Goal: Transaction & Acquisition: Purchase product/service

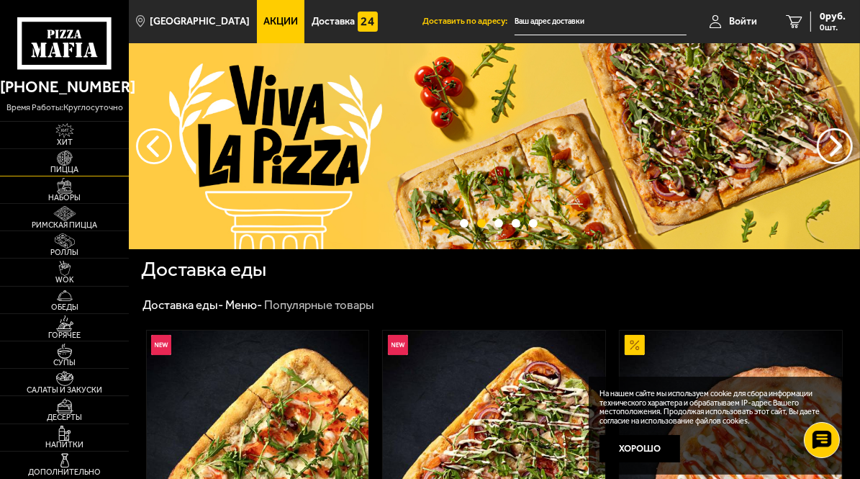
click at [64, 162] on img at bounding box center [65, 157] width 35 height 15
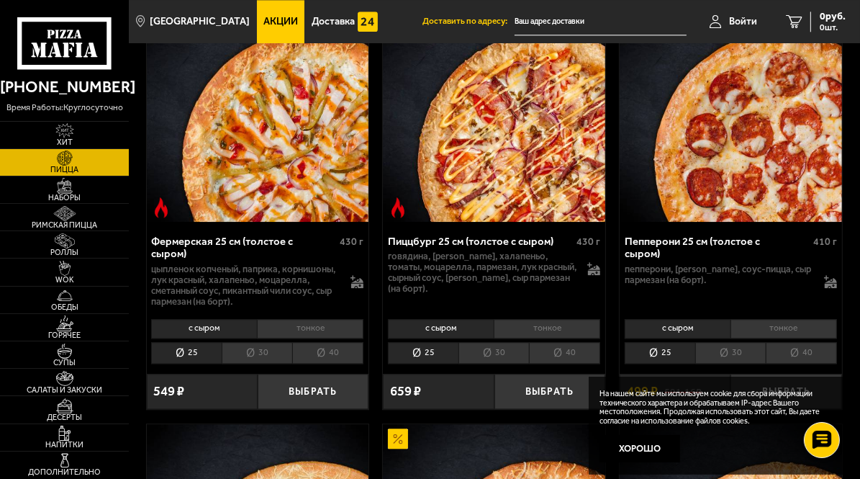
scroll to position [2750, 0]
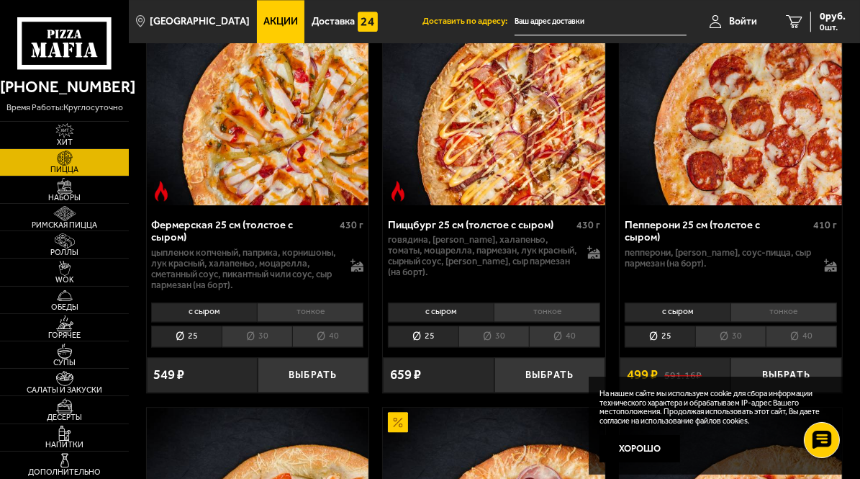
click at [560, 329] on li "40" at bounding box center [564, 336] width 71 height 22
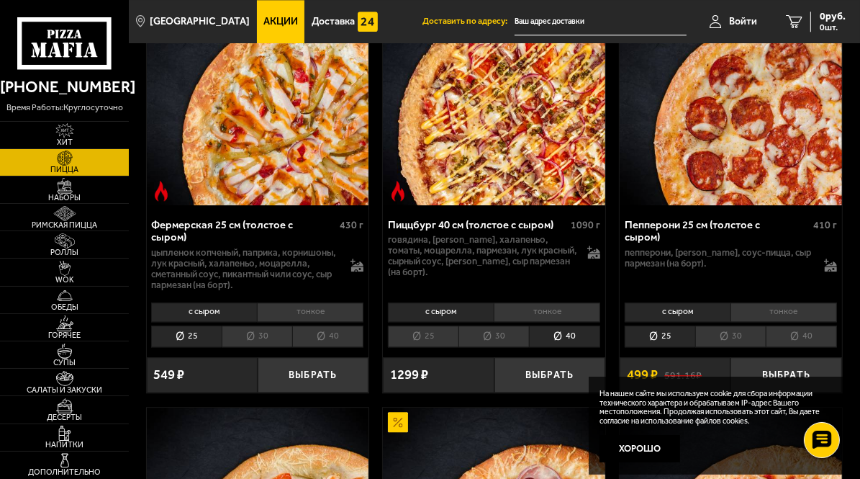
click at [534, 307] on li "тонкое" at bounding box center [547, 311] width 107 height 19
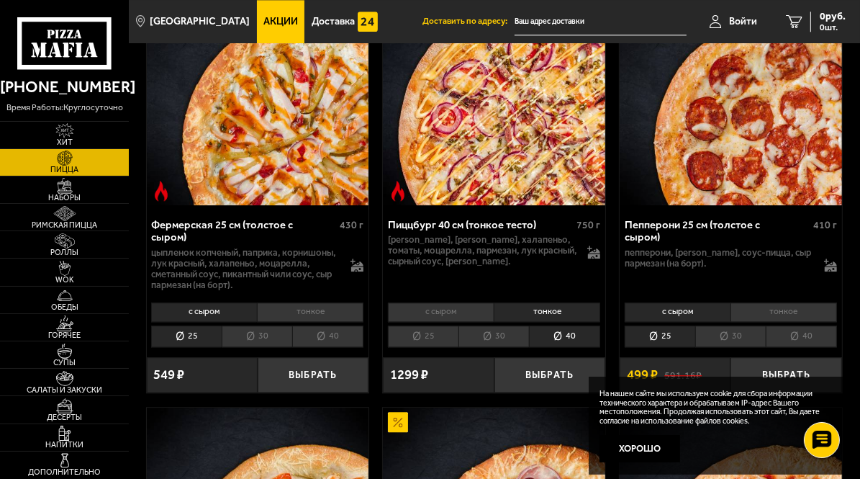
click at [458, 305] on li "с сыром" at bounding box center [441, 311] width 106 height 19
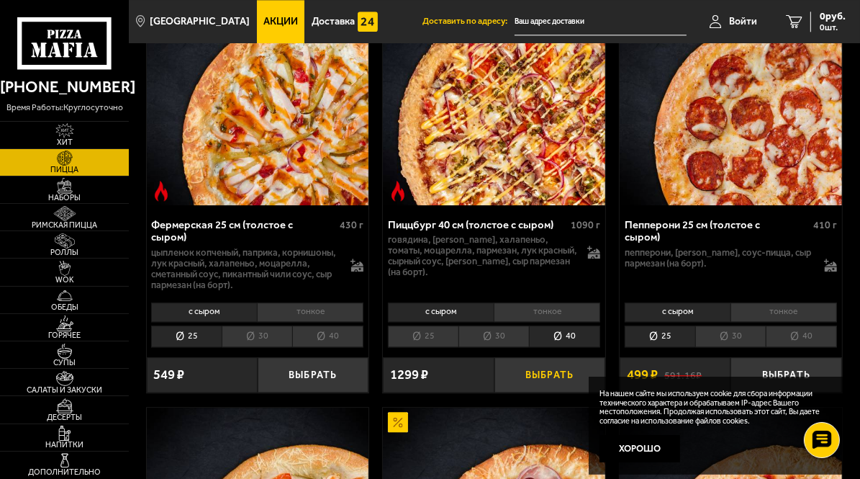
click at [554, 370] on button "Выбрать" at bounding box center [550, 374] width 111 height 35
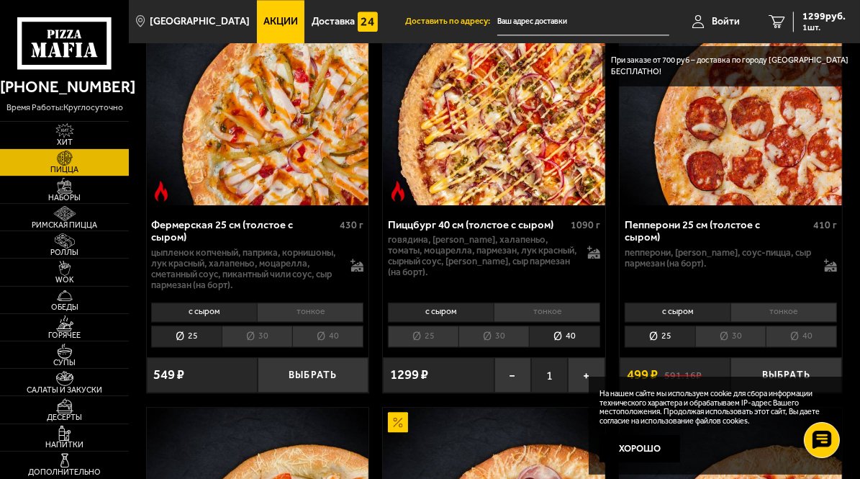
scroll to position [2603, 0]
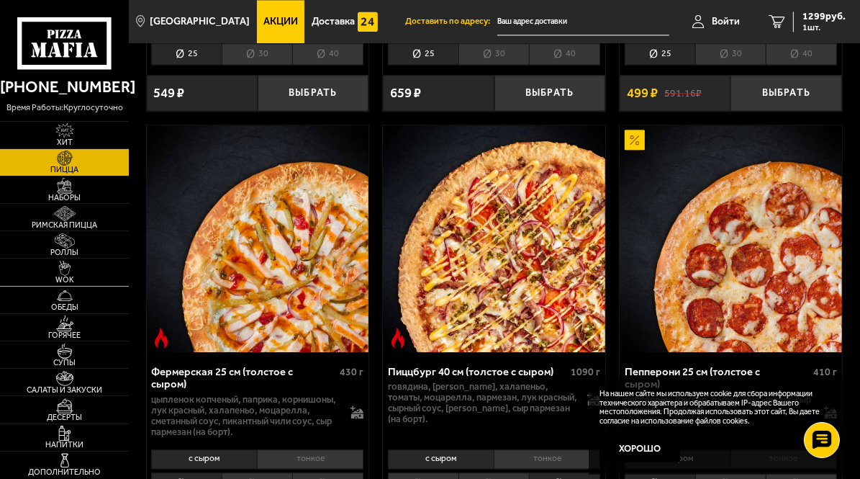
click at [70, 277] on span "WOK" at bounding box center [64, 280] width 129 height 8
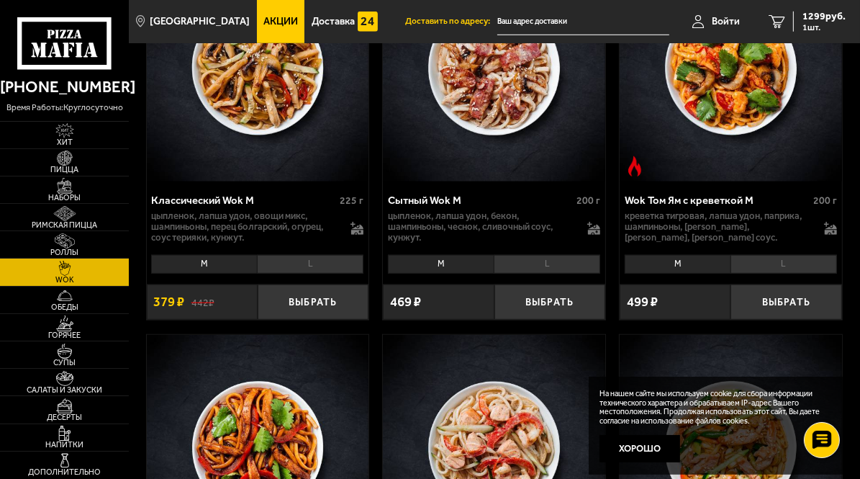
scroll to position [924, 0]
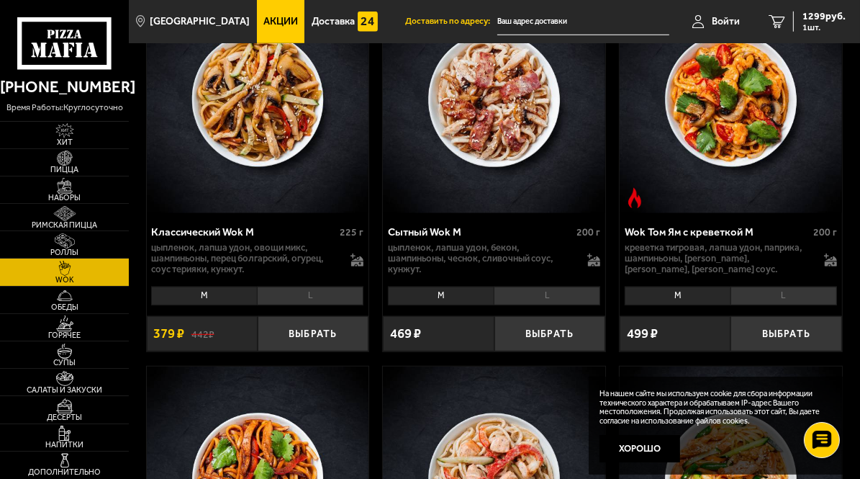
click at [333, 304] on li "L" at bounding box center [310, 296] width 107 height 19
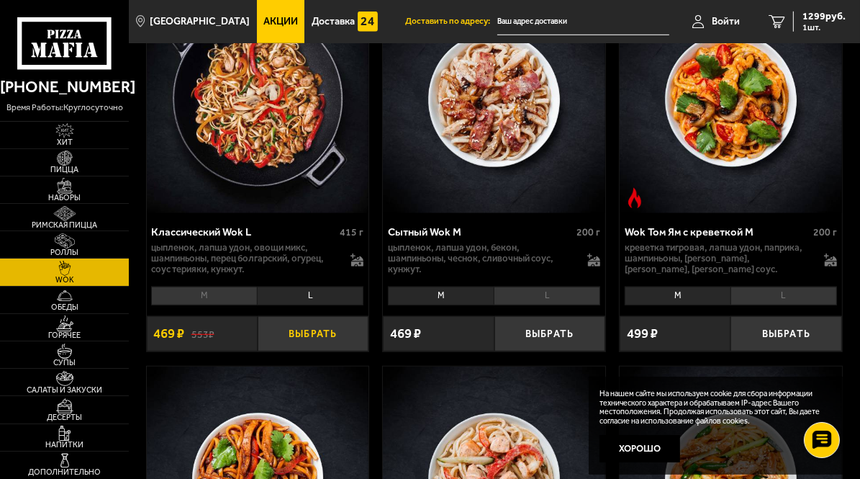
click at [324, 336] on button "Выбрать" at bounding box center [313, 333] width 111 height 35
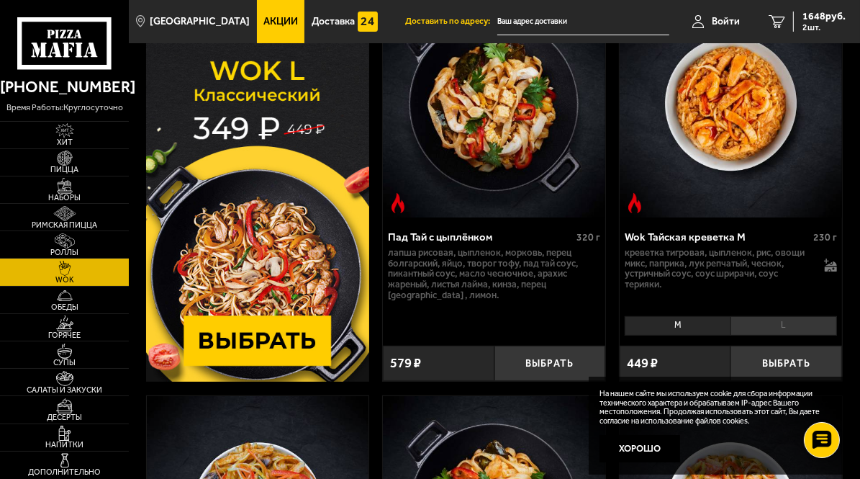
scroll to position [127, 0]
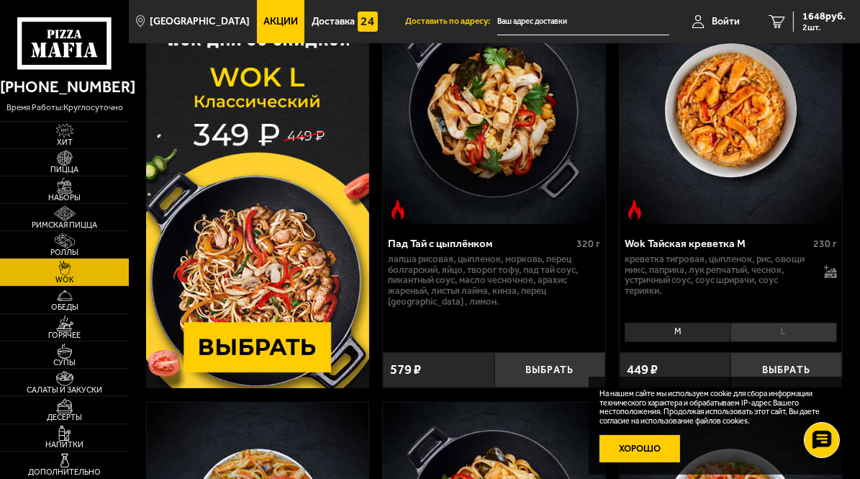
click at [629, 448] on button "Хорошо" at bounding box center [640, 448] width 81 height 27
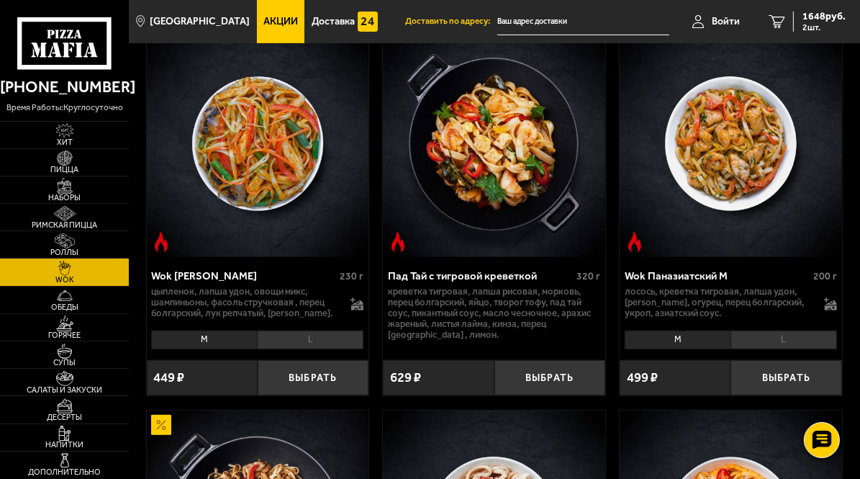
scroll to position [509, 0]
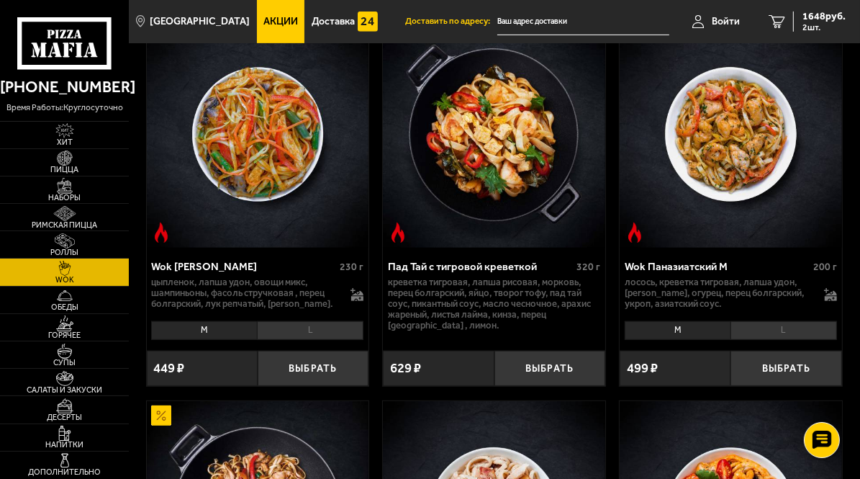
click at [222, 333] on li "M" at bounding box center [204, 330] width 106 height 19
click at [278, 332] on li "L" at bounding box center [310, 330] width 107 height 19
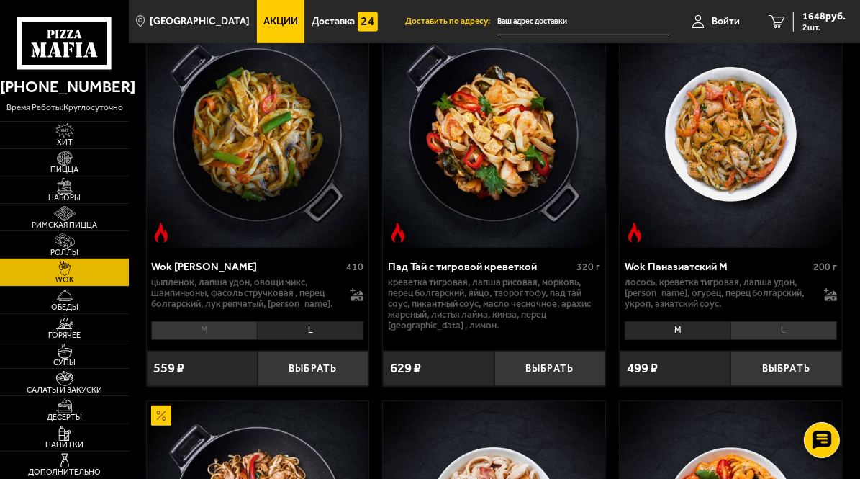
click at [231, 336] on li "M" at bounding box center [204, 330] width 106 height 19
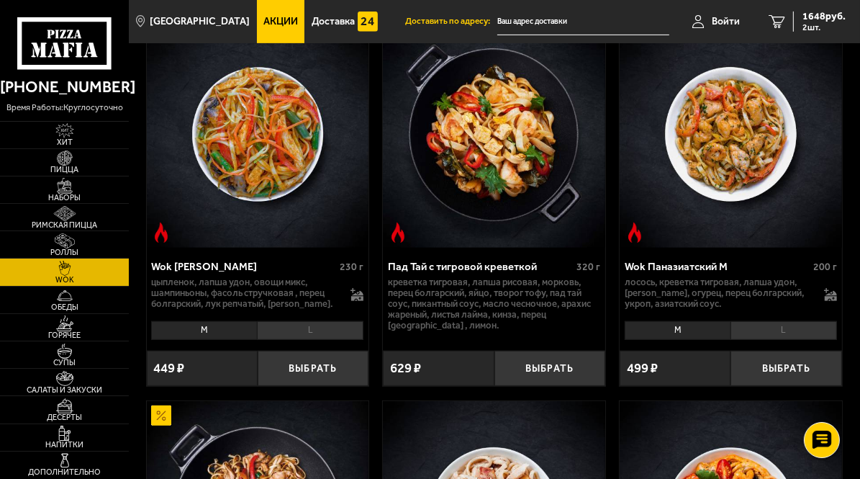
click at [303, 336] on li "L" at bounding box center [310, 330] width 107 height 19
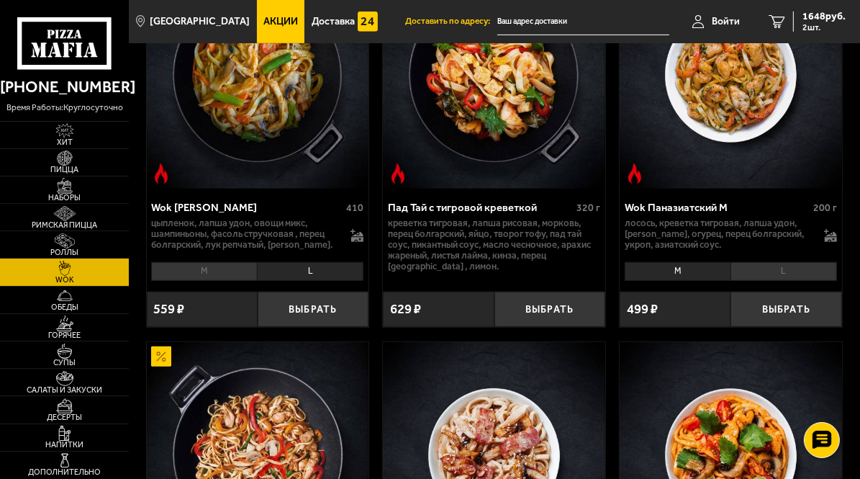
scroll to position [561, 0]
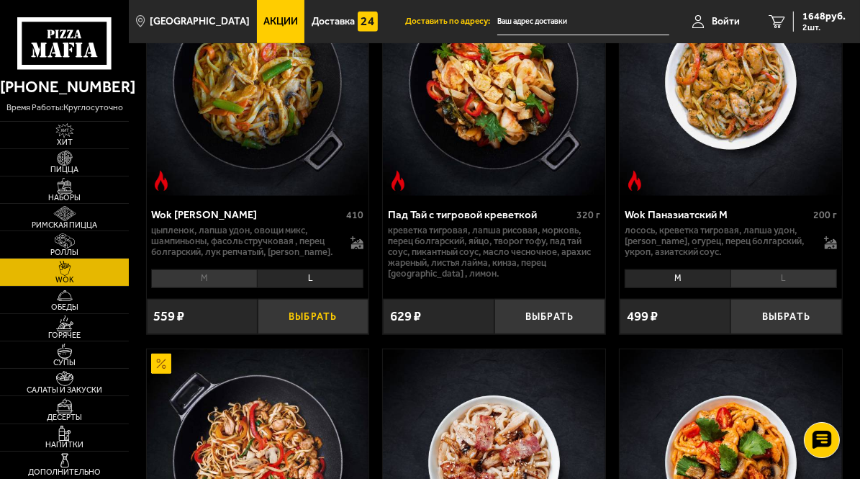
click at [310, 323] on button "Выбрать" at bounding box center [313, 316] width 111 height 35
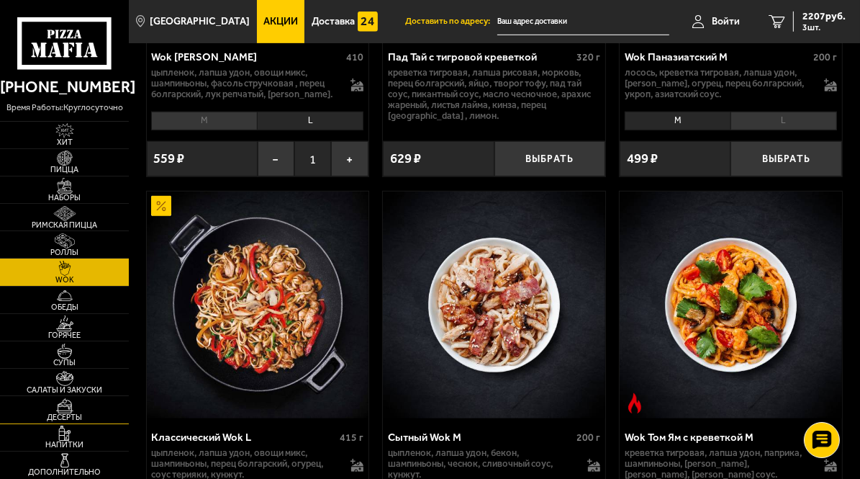
scroll to position [721, 0]
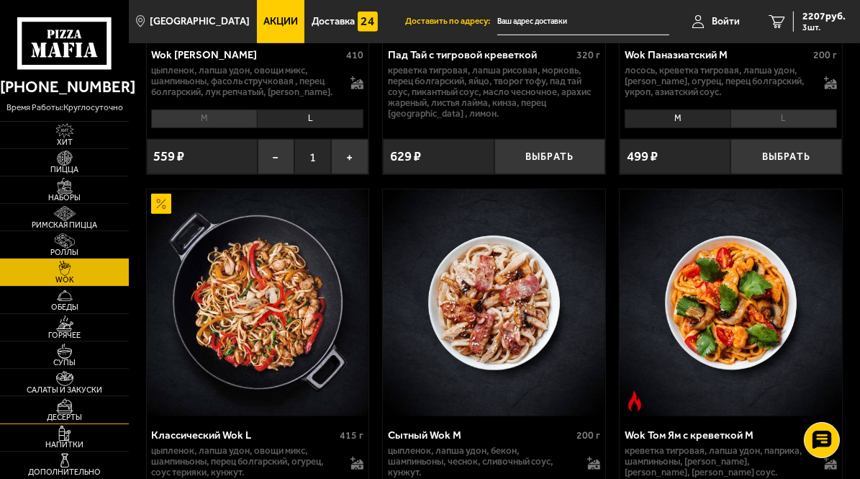
click at [68, 408] on img at bounding box center [65, 405] width 35 height 15
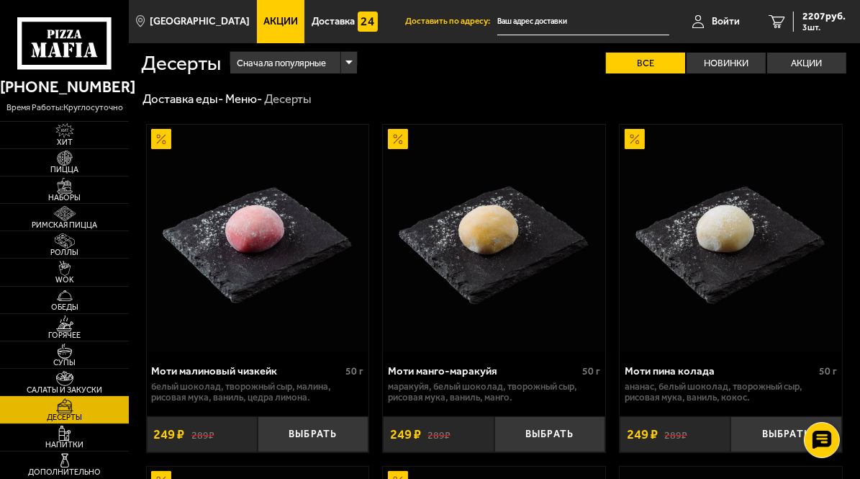
click at [537, 435] on button "Выбрать" at bounding box center [550, 433] width 111 height 35
click at [819, 19] on span "2456 руб." at bounding box center [824, 17] width 43 height 10
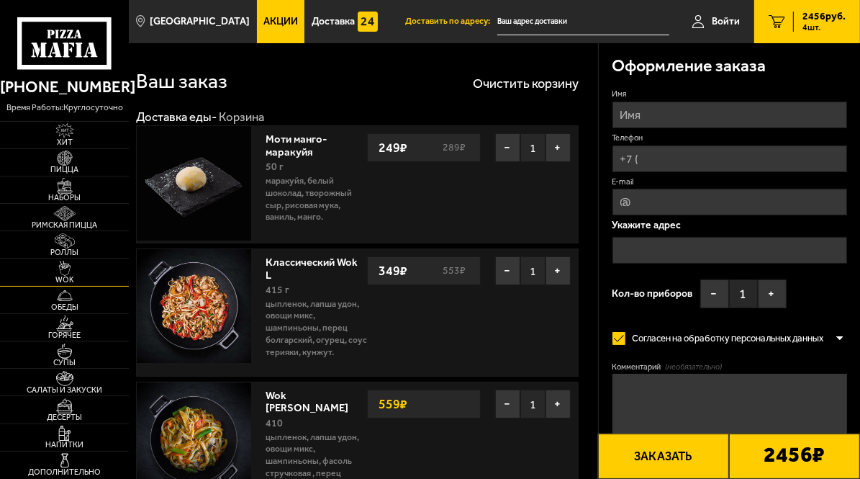
click at [58, 279] on span "WOK" at bounding box center [64, 280] width 129 height 8
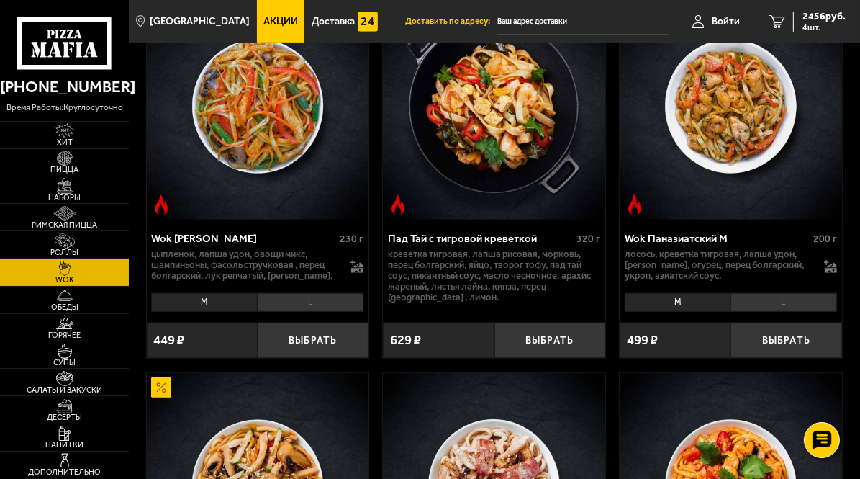
scroll to position [539, 0]
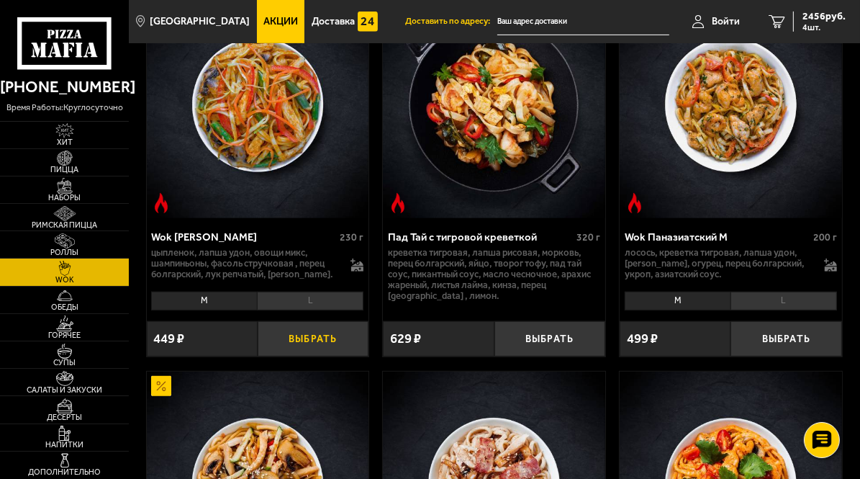
click at [300, 339] on button "Выбрать" at bounding box center [313, 338] width 111 height 35
click at [289, 299] on li "L" at bounding box center [310, 301] width 107 height 19
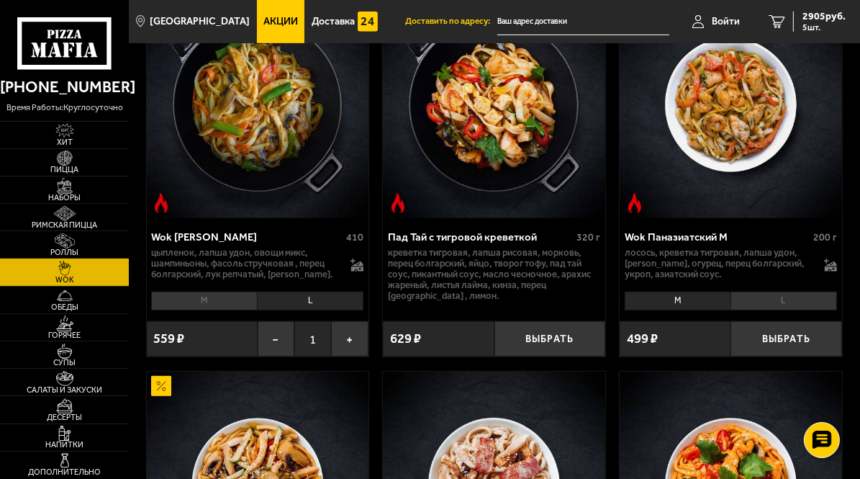
click at [217, 297] on li "M" at bounding box center [204, 301] width 106 height 19
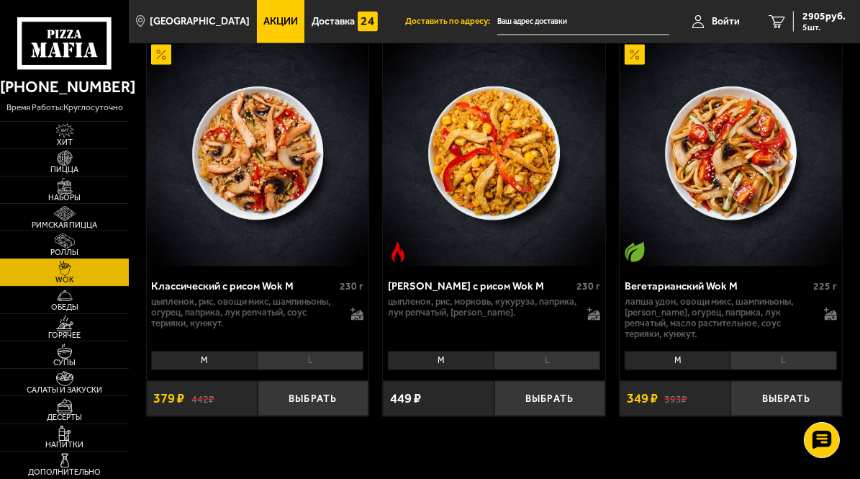
scroll to position [1642, 0]
click at [798, 30] on div "2905 руб. 5 шт." at bounding box center [819, 22] width 53 height 20
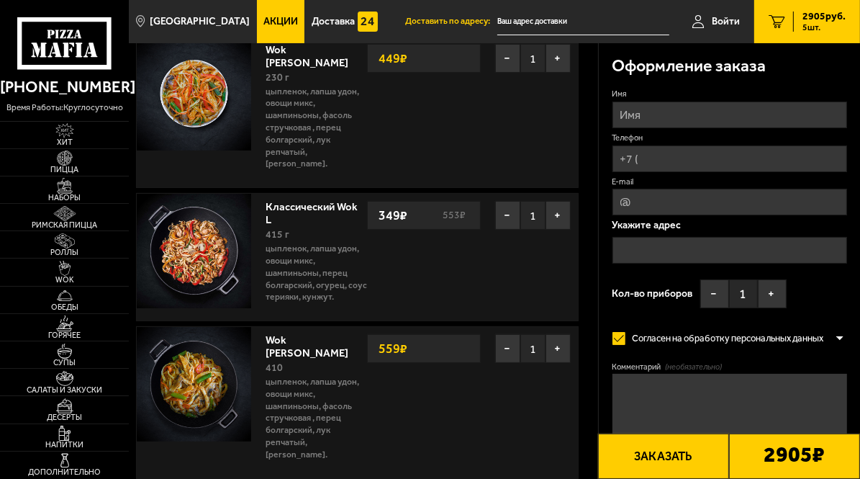
scroll to position [176, 0]
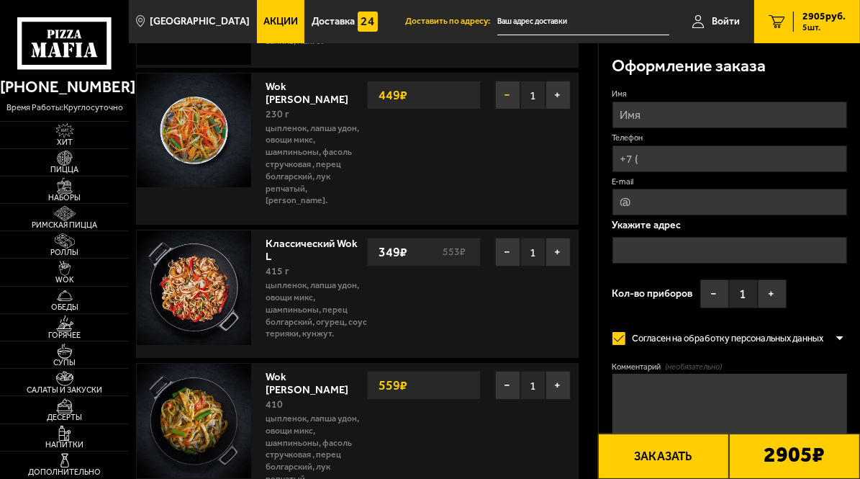
click at [511, 97] on button "−" at bounding box center [507, 95] width 25 height 29
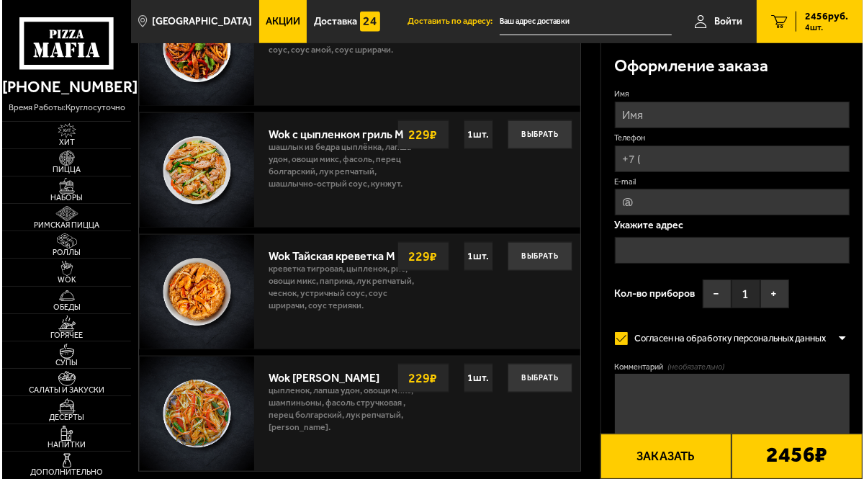
scroll to position [1306, 0]
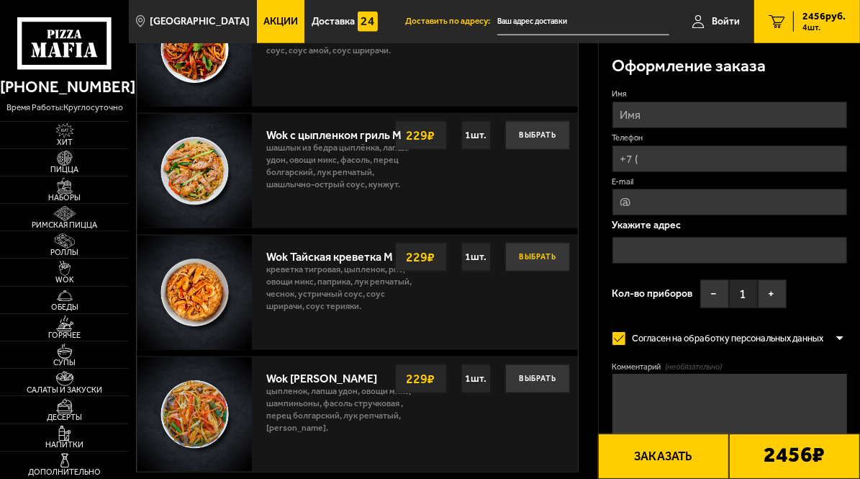
click at [544, 243] on button "Выбрать" at bounding box center [537, 257] width 65 height 29
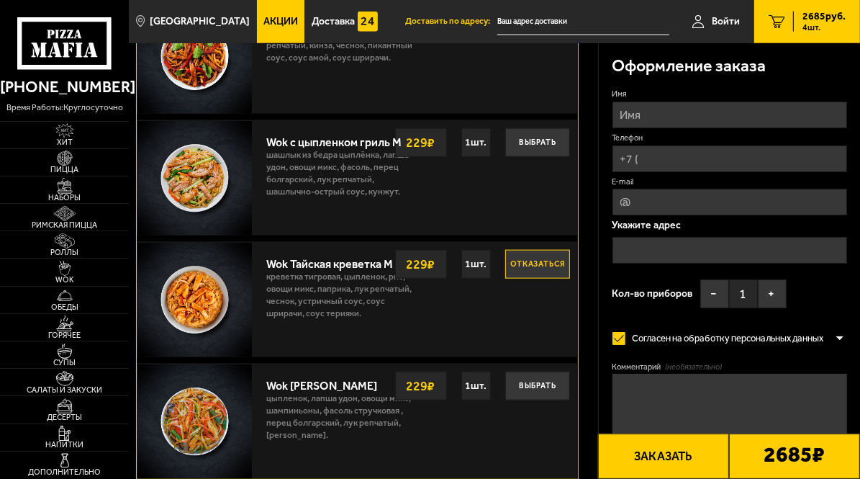
click at [653, 112] on input "Имя" at bounding box center [730, 115] width 235 height 27
type input "[PERSON_NAME]"
click at [669, 163] on input "Телефон" at bounding box center [730, 158] width 235 height 27
type input "[PHONE_NUMBER]"
type input "n"
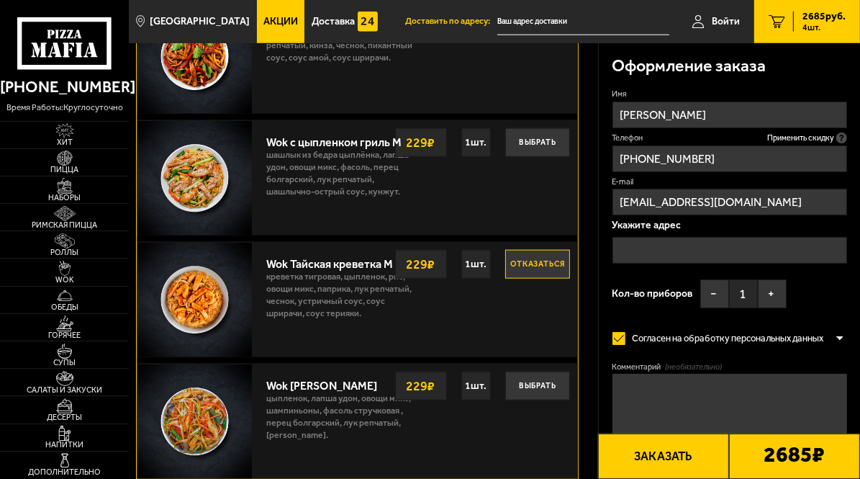
type input "[EMAIL_ADDRESS][DOMAIN_NAME]"
click at [677, 251] on input "text" at bounding box center [730, 250] width 235 height 27
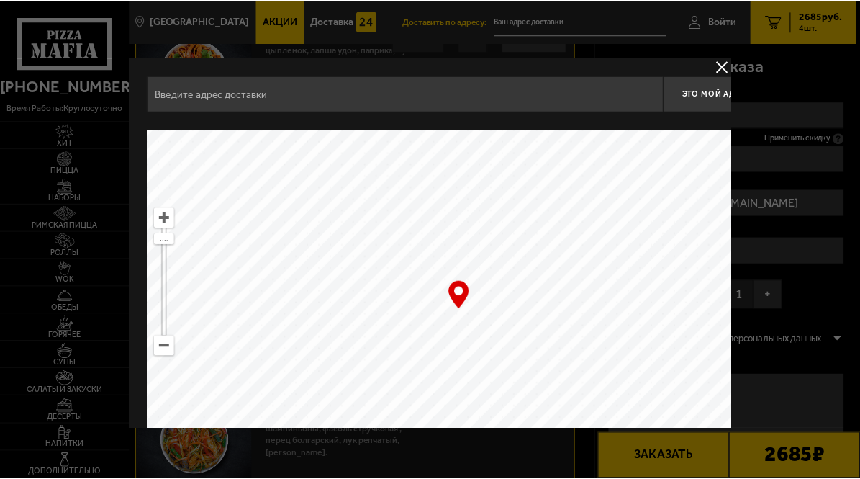
scroll to position [12, 0]
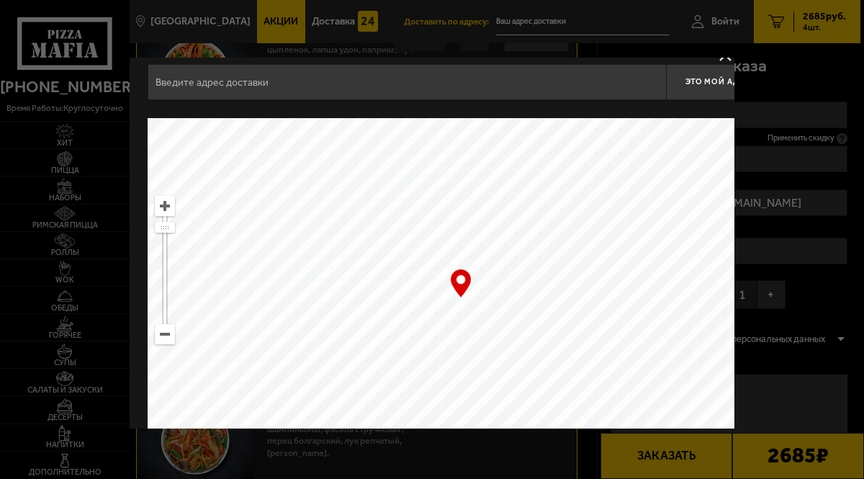
click at [410, 86] on input "text" at bounding box center [407, 82] width 518 height 36
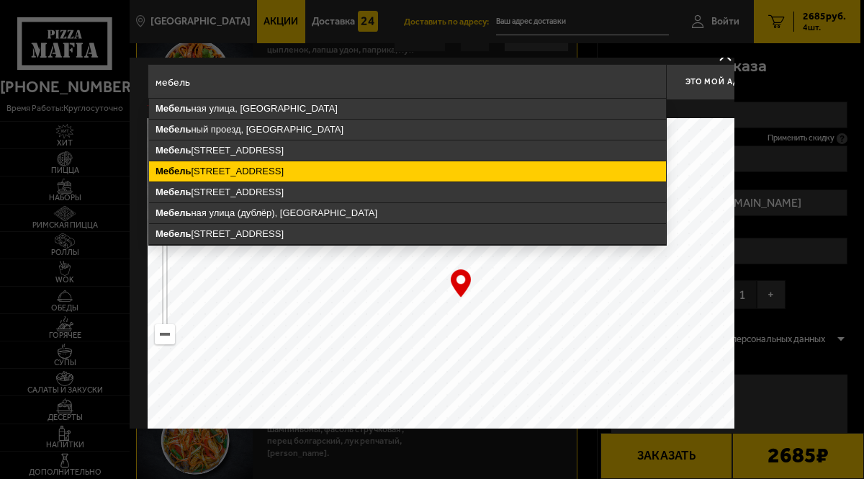
click at [323, 172] on ymaps "Мебель ная улица, 47к1, Санкт-Петербург" at bounding box center [407, 171] width 517 height 20
type input "Санкт-Петербург, Мебельная улица, 47к1"
type input "[STREET_ADDRESS]"
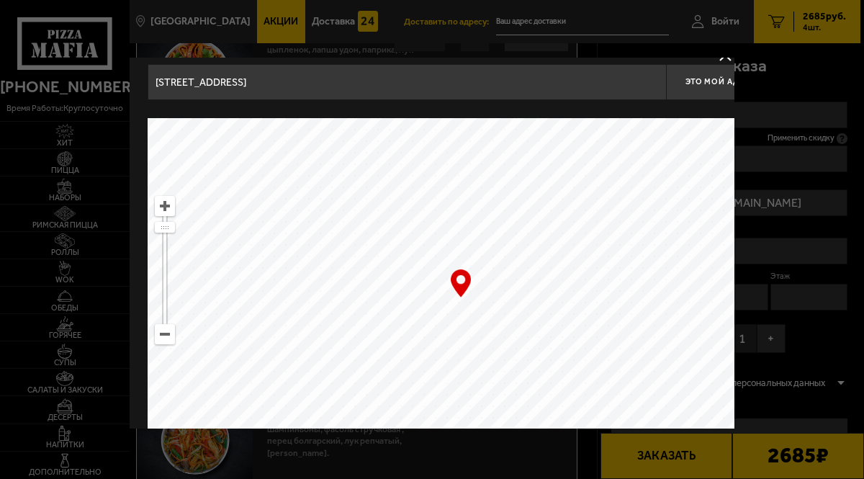
drag, startPoint x: 490, startPoint y: 231, endPoint x: 487, endPoint y: 272, distance: 41.1
click at [487, 272] on ymaps at bounding box center [461, 298] width 626 height 360
type input "[STREET_ADDRESS]"
click at [711, 92] on button "Это мой адрес" at bounding box center [720, 82] width 108 height 36
type input "[STREET_ADDRESS]"
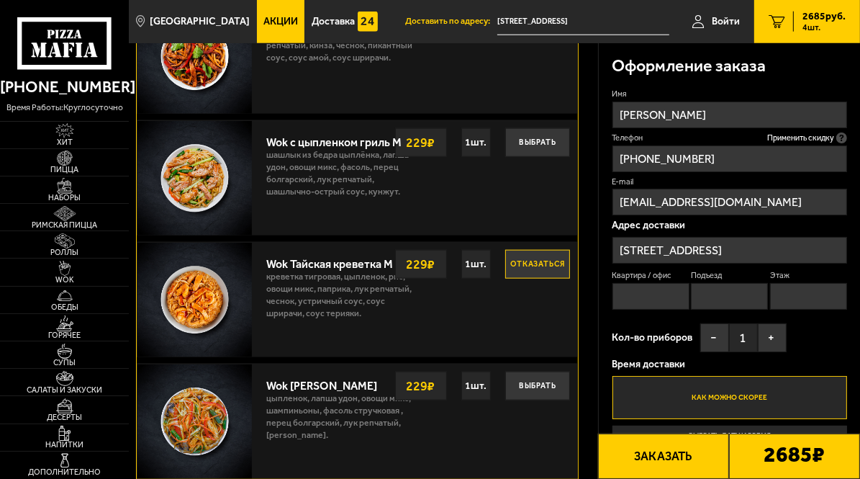
click at [652, 303] on input "Квартира / офис" at bounding box center [651, 296] width 77 height 27
type input "114"
type input "2"
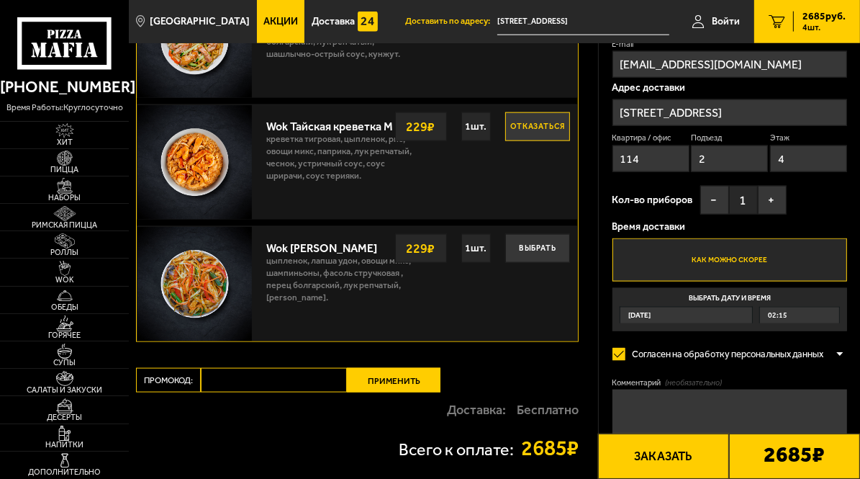
scroll to position [1444, 0]
type input "4"
click at [763, 202] on button "+" at bounding box center [772, 199] width 29 height 29
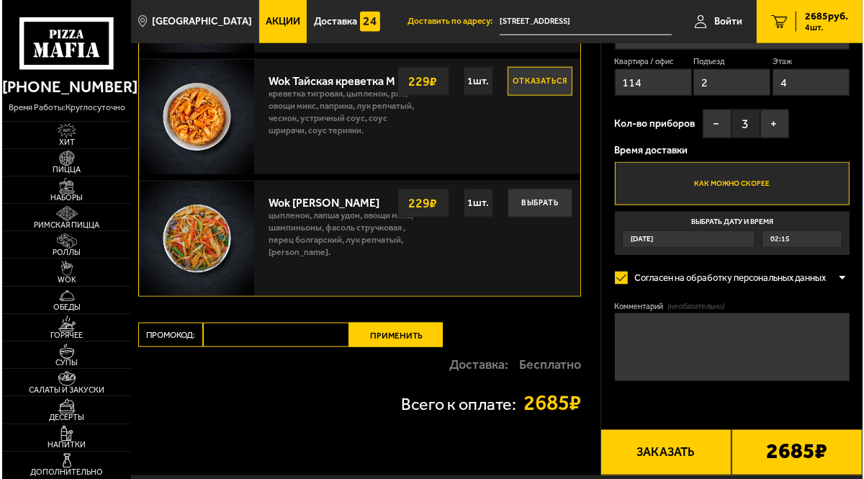
scroll to position [1488, 0]
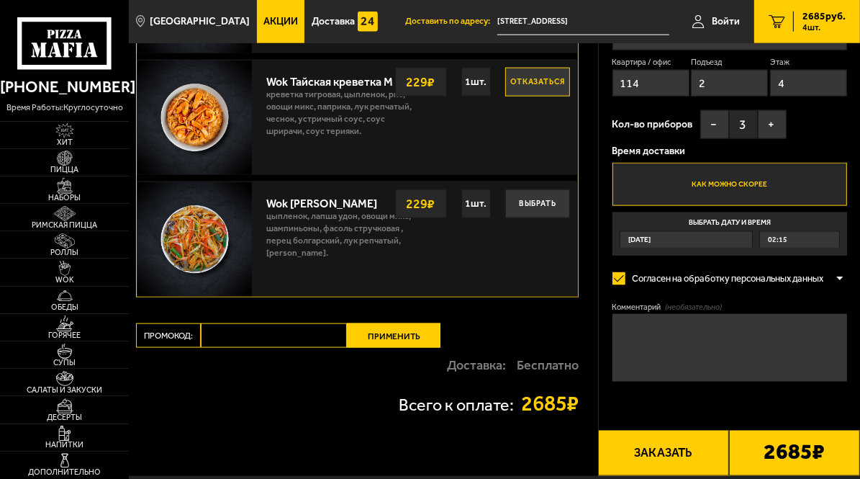
click at [653, 437] on button "Заказать" at bounding box center [663, 452] width 131 height 45
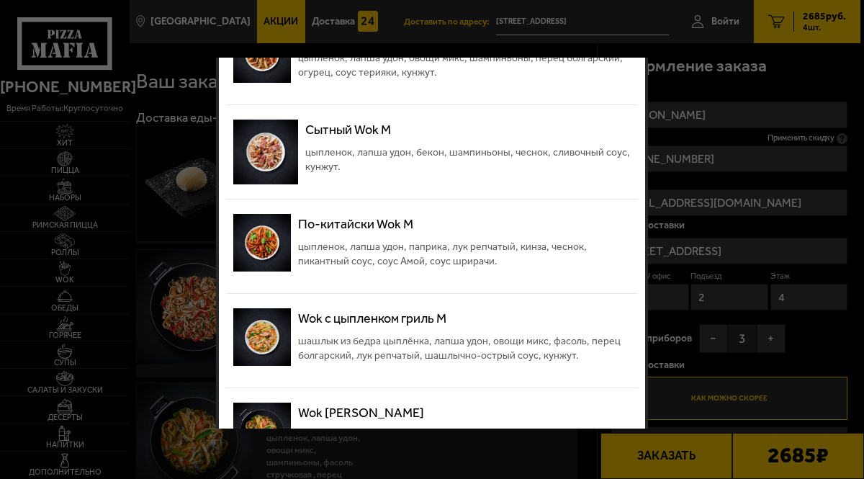
scroll to position [523, 0]
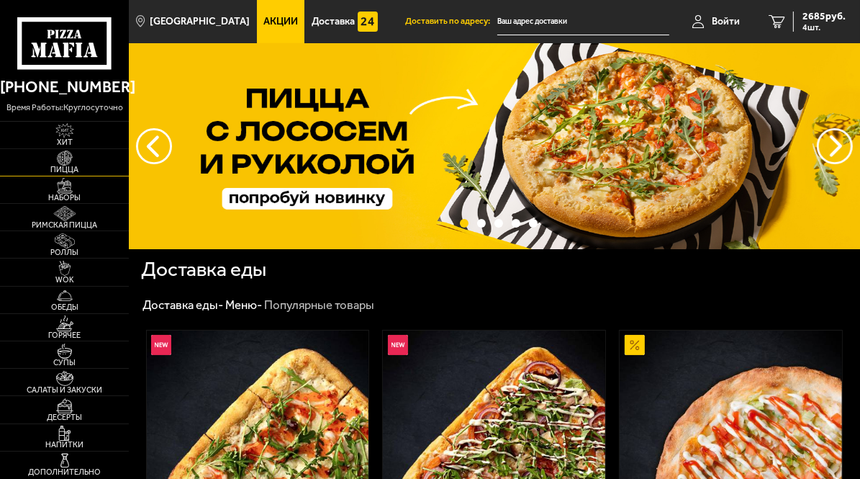
click at [70, 162] on img at bounding box center [65, 157] width 35 height 15
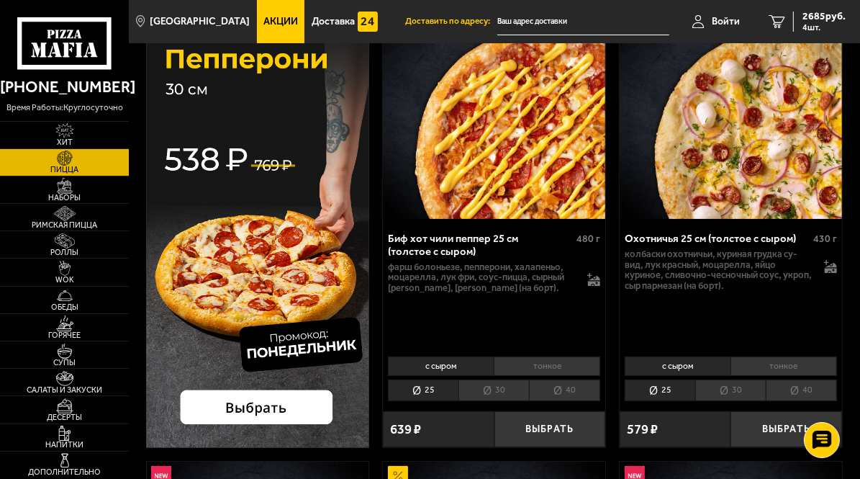
scroll to position [158, 0]
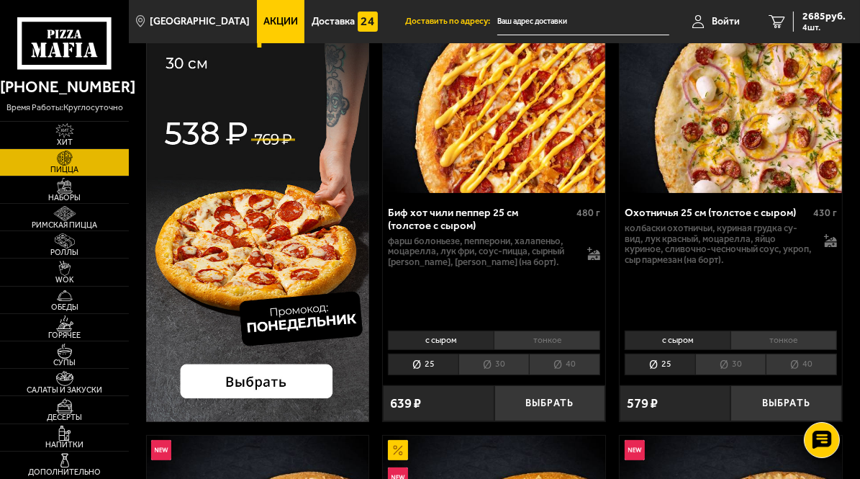
click at [532, 369] on li "40" at bounding box center [564, 365] width 71 height 22
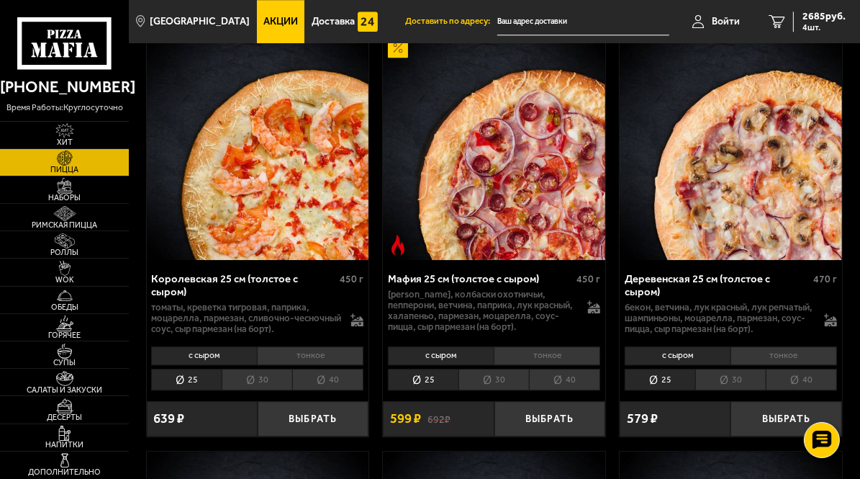
scroll to position [3140, 0]
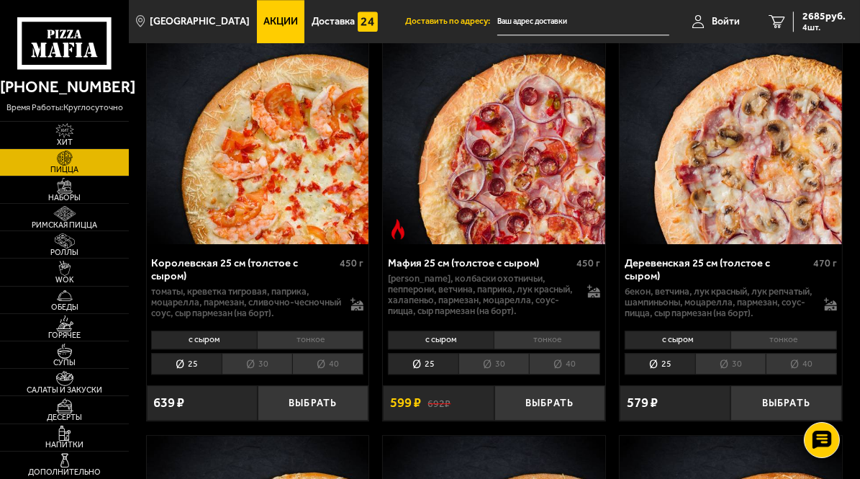
click at [567, 359] on li "40" at bounding box center [564, 364] width 71 height 22
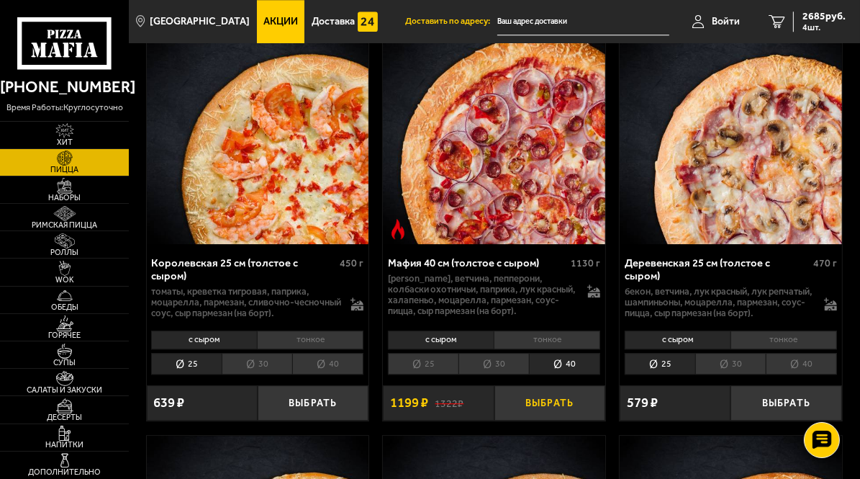
click at [539, 394] on button "Выбрать" at bounding box center [550, 402] width 111 height 35
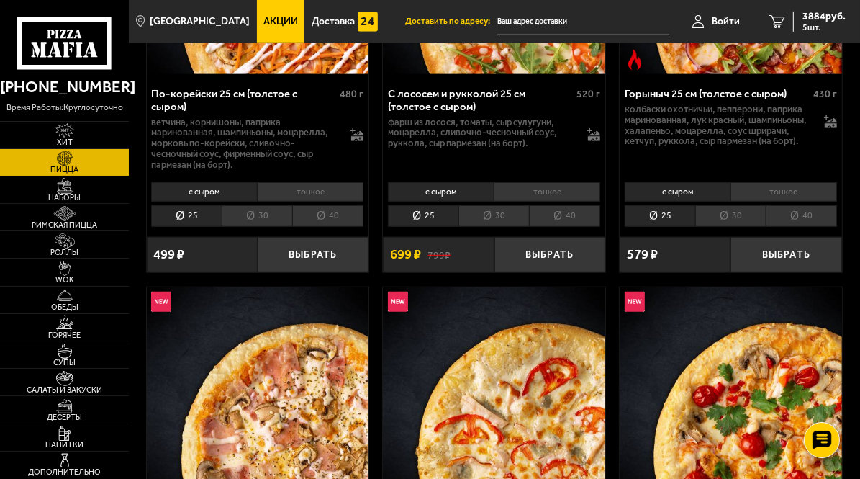
scroll to position [745, 0]
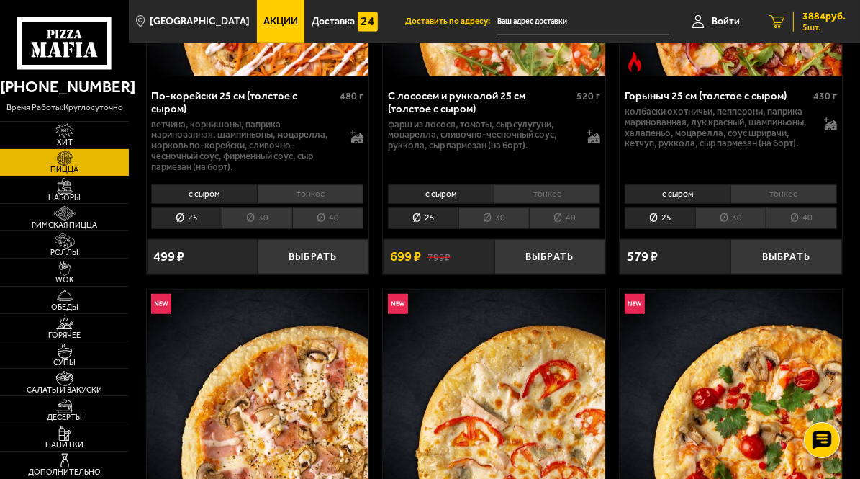
click at [812, 21] on span "3884 руб." at bounding box center [824, 17] width 43 height 10
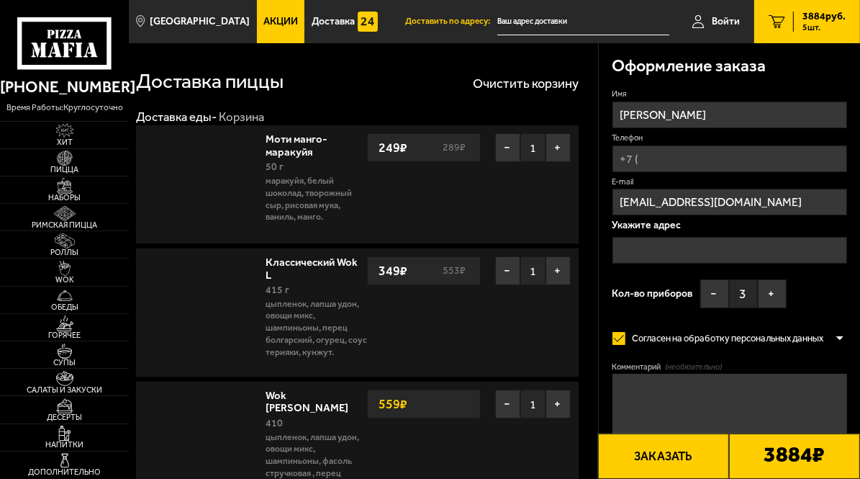
type input "[STREET_ADDRESS]"
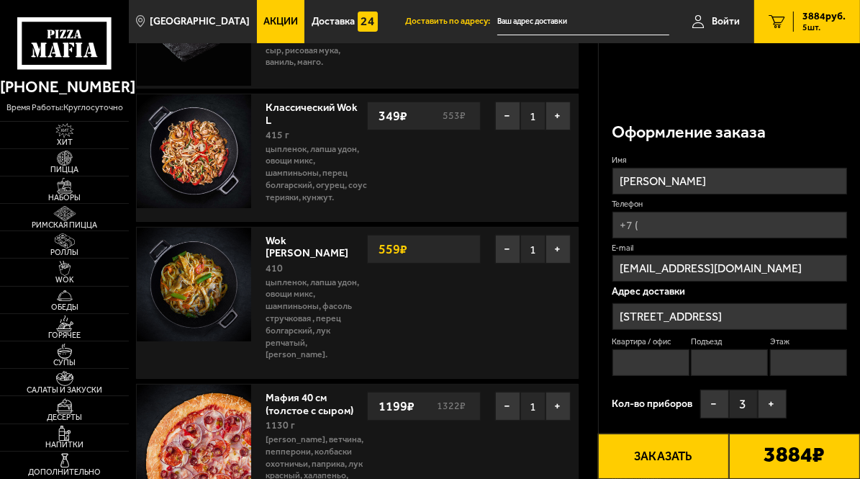
scroll to position [81, 0]
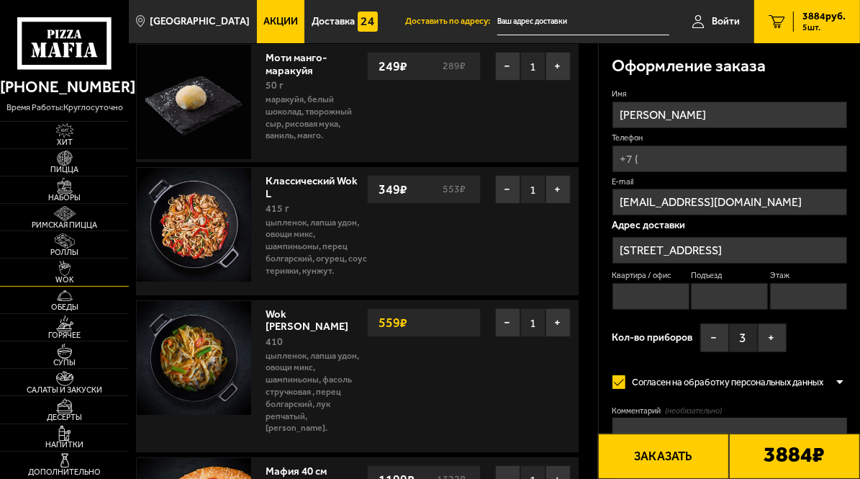
click at [68, 268] on img at bounding box center [65, 268] width 35 height 15
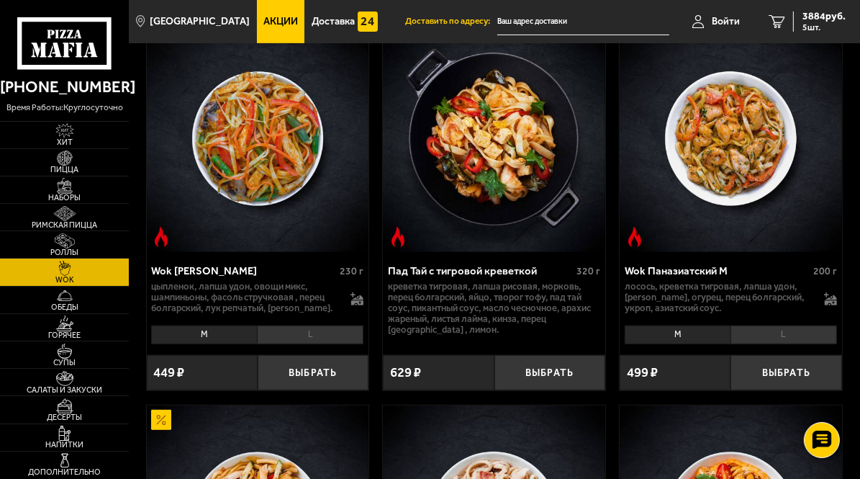
scroll to position [506, 0]
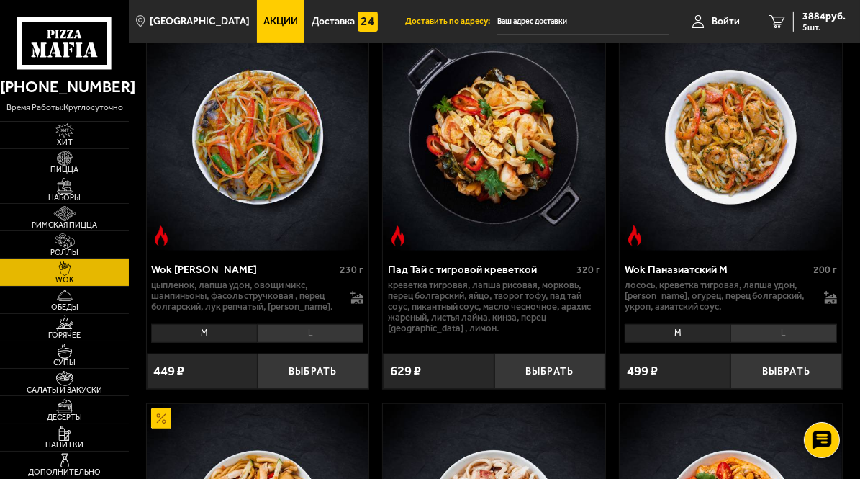
click at [760, 340] on li "L" at bounding box center [784, 333] width 107 height 19
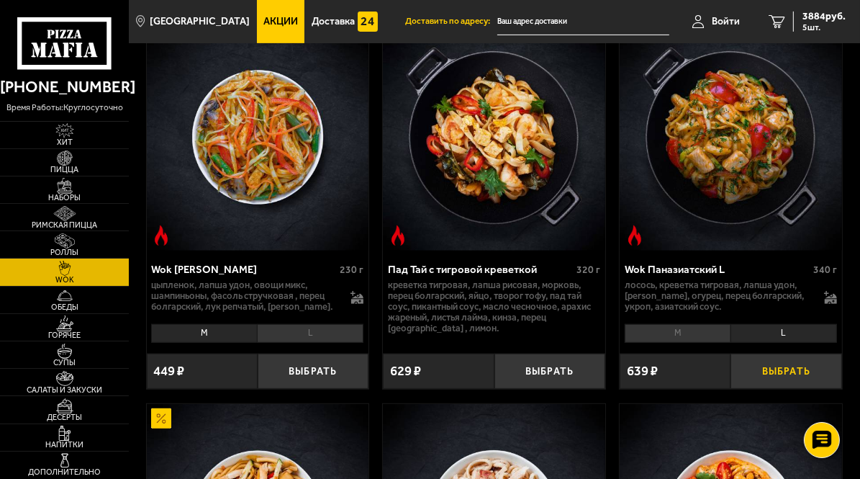
click at [791, 371] on button "Выбрать" at bounding box center [786, 371] width 111 height 35
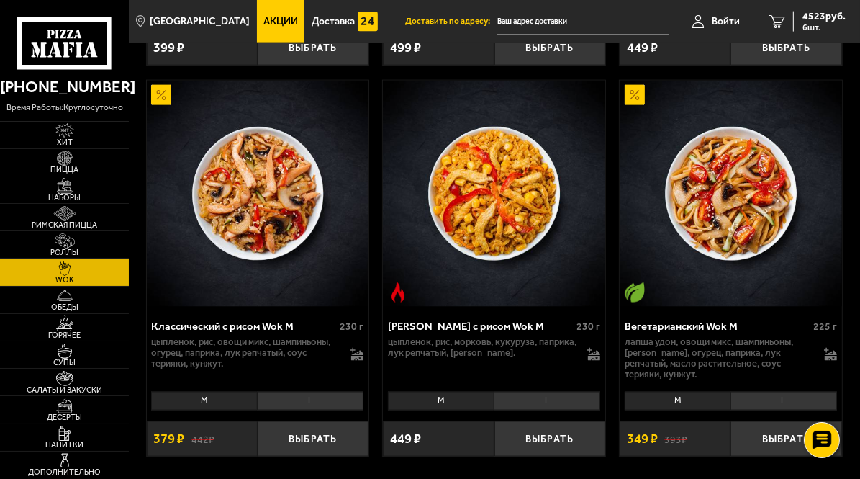
scroll to position [1602, 0]
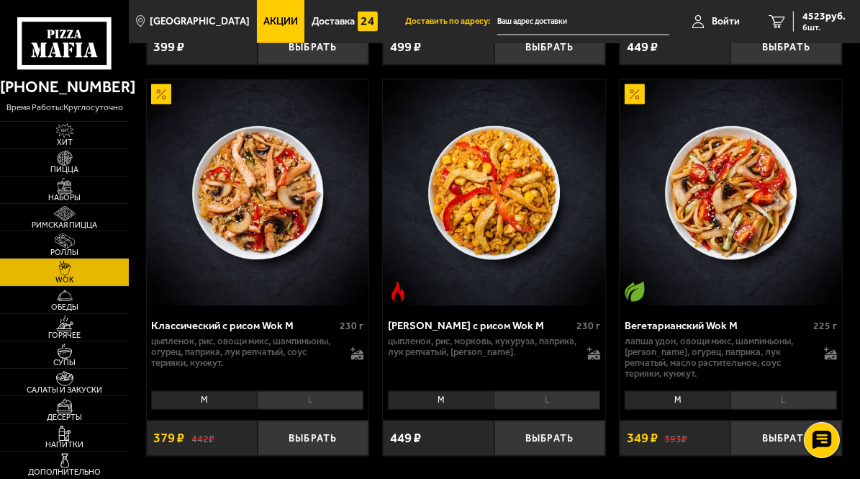
click at [547, 408] on li "L" at bounding box center [547, 400] width 107 height 19
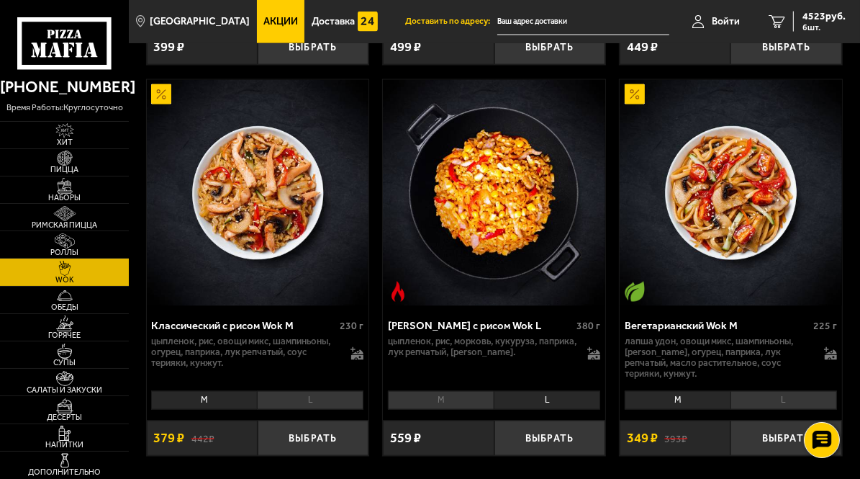
click at [472, 399] on li "M" at bounding box center [441, 400] width 106 height 19
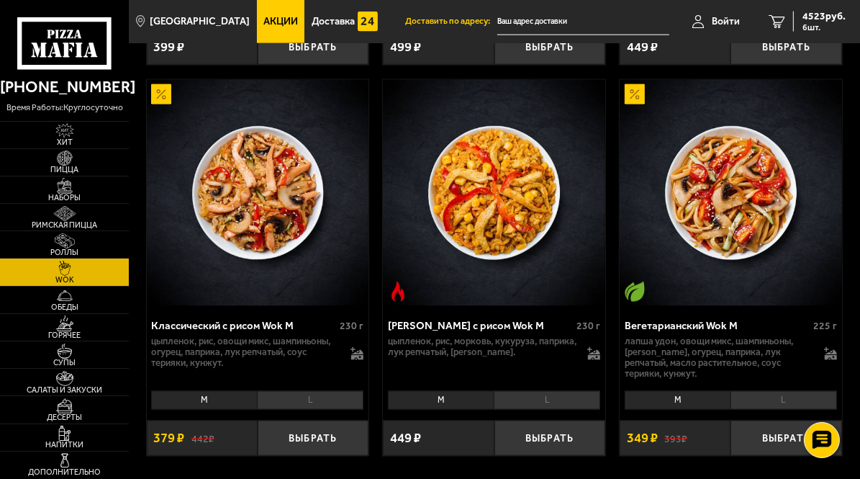
click at [531, 404] on li "L" at bounding box center [547, 400] width 107 height 19
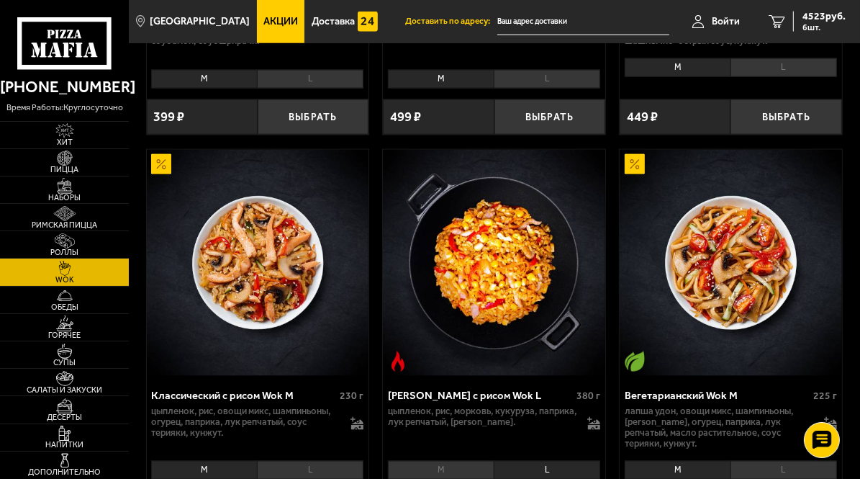
scroll to position [1620, 0]
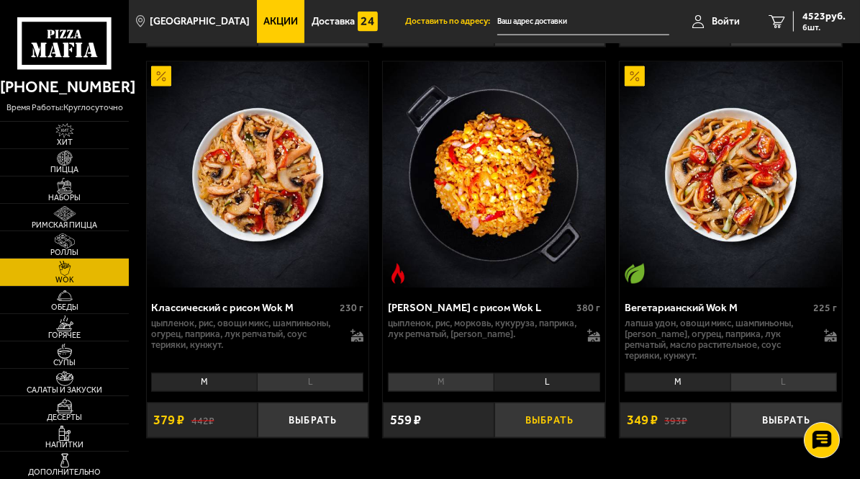
click at [531, 415] on button "Выбрать" at bounding box center [550, 420] width 111 height 35
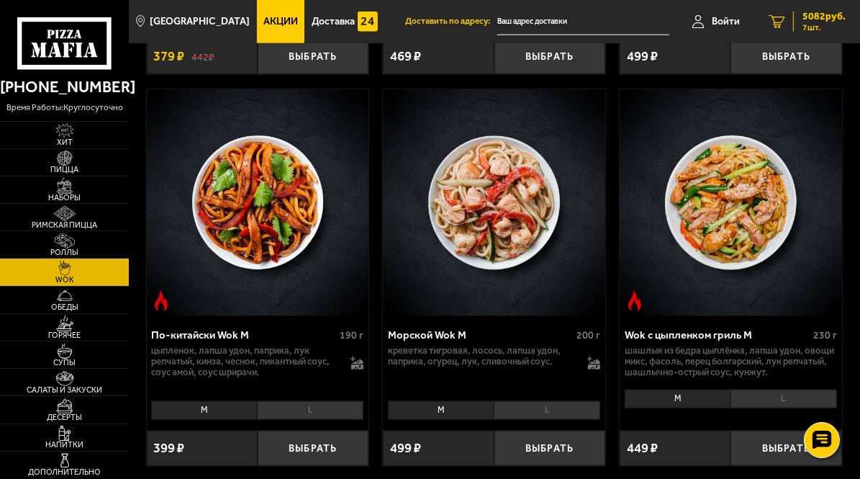
click at [830, 19] on span "5082 руб." at bounding box center [824, 17] width 43 height 10
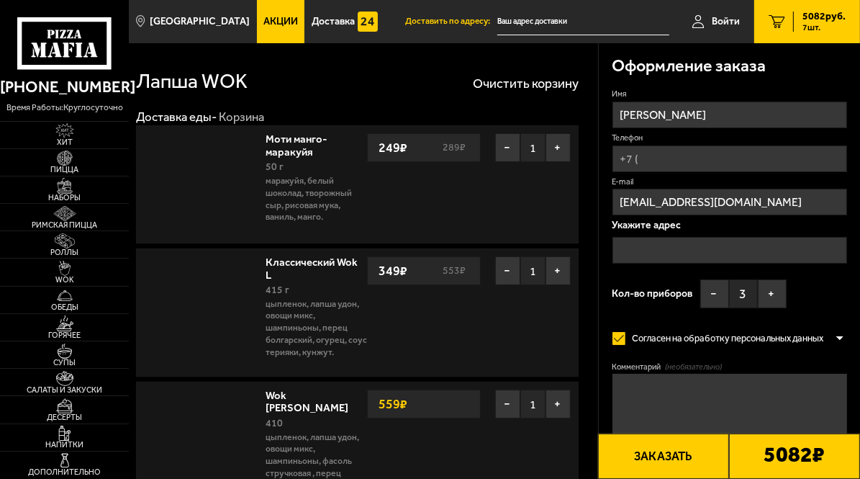
type input "[STREET_ADDRESS]"
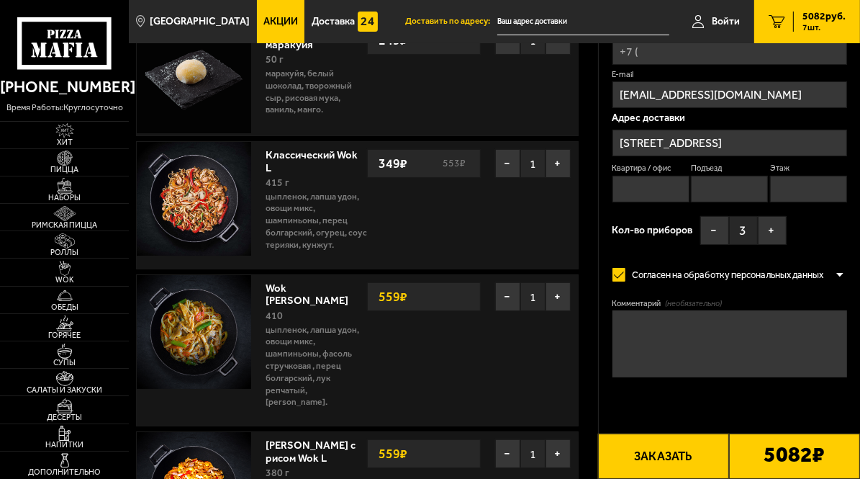
scroll to position [109, 0]
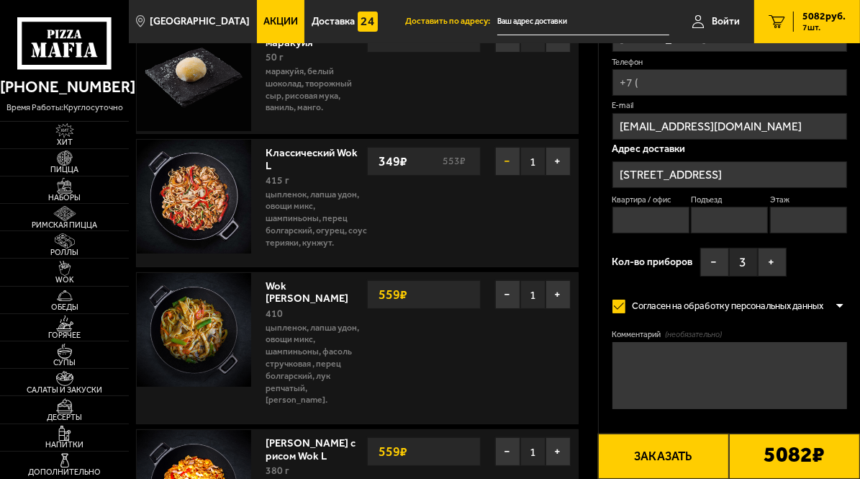
click at [501, 159] on button "−" at bounding box center [507, 161] width 25 height 29
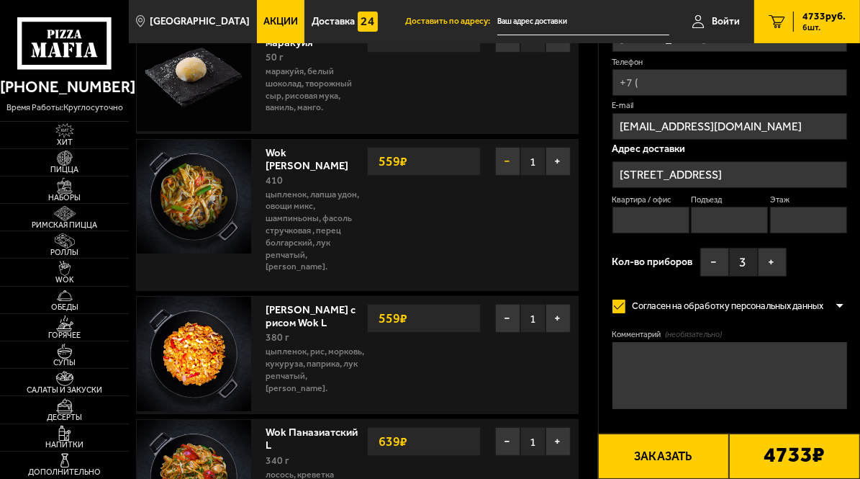
click at [498, 156] on button "−" at bounding box center [507, 161] width 25 height 29
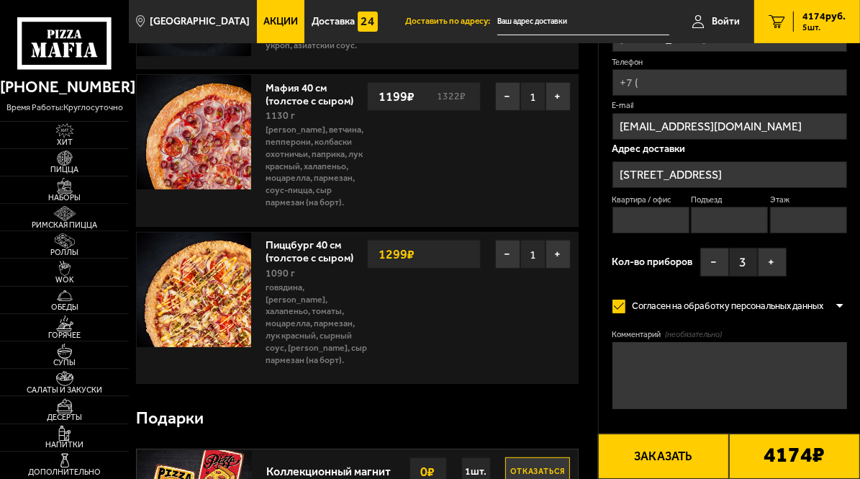
scroll to position [431, 0]
click at [510, 250] on button "−" at bounding box center [507, 253] width 25 height 29
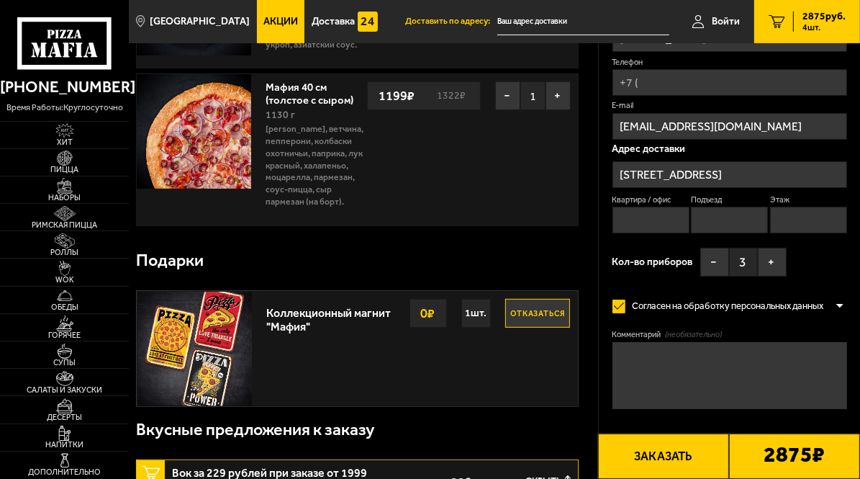
click at [642, 215] on input "Квартира / офис" at bounding box center [651, 220] width 77 height 27
type input "114"
click at [708, 216] on input "Подъезд" at bounding box center [729, 220] width 77 height 27
type input "2"
click at [792, 225] on input "Этаж" at bounding box center [808, 220] width 77 height 27
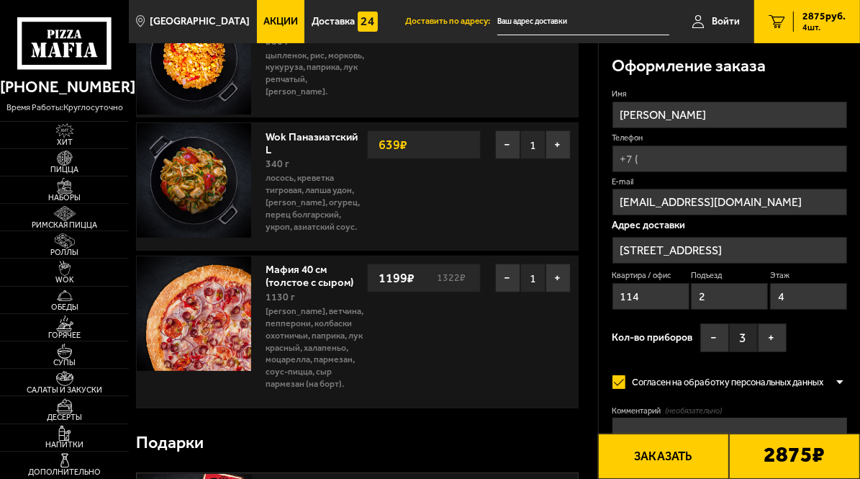
scroll to position [248, 0]
type input "4"
click at [706, 157] on input "Телефон" at bounding box center [730, 158] width 235 height 27
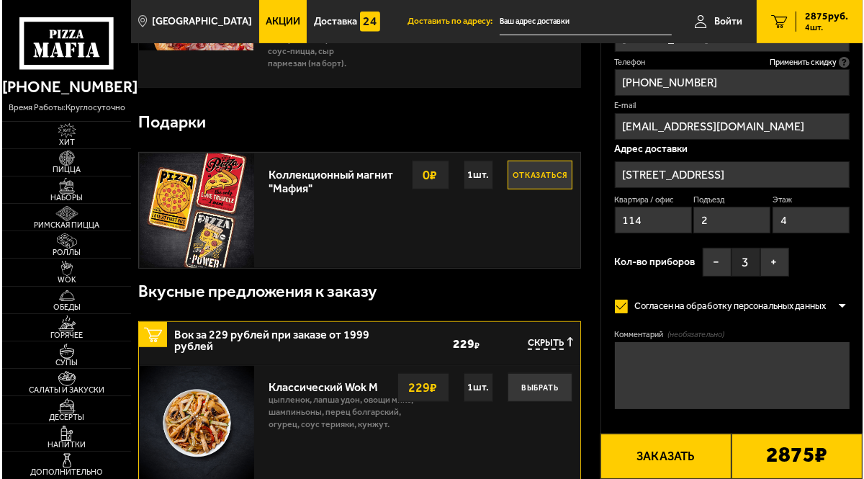
scroll to position [571, 0]
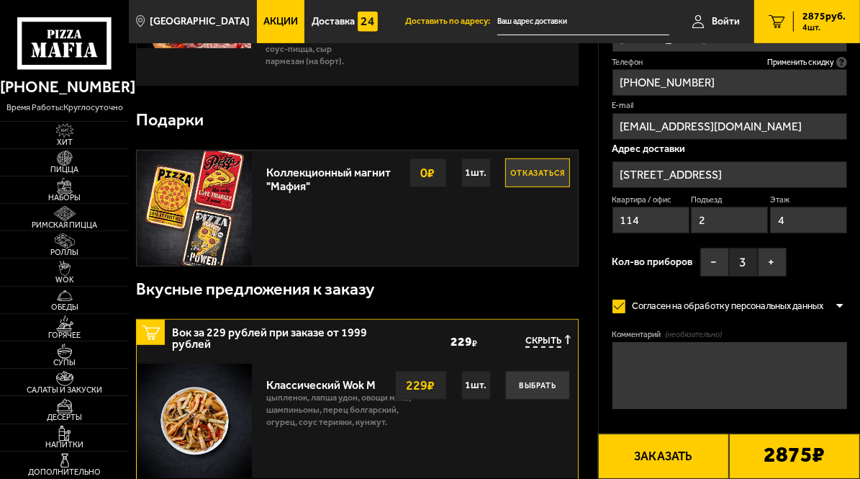
type input "[PHONE_NUMBER]"
click at [676, 459] on button "Заказать" at bounding box center [663, 455] width 131 height 45
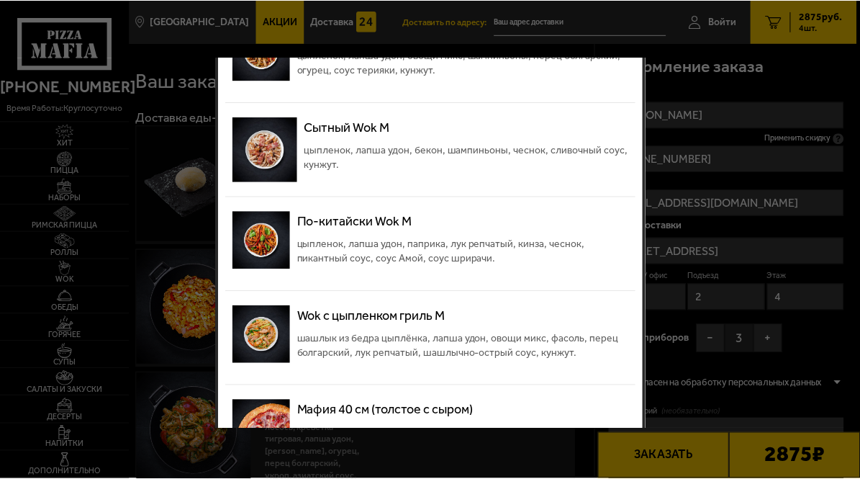
scroll to position [601, 0]
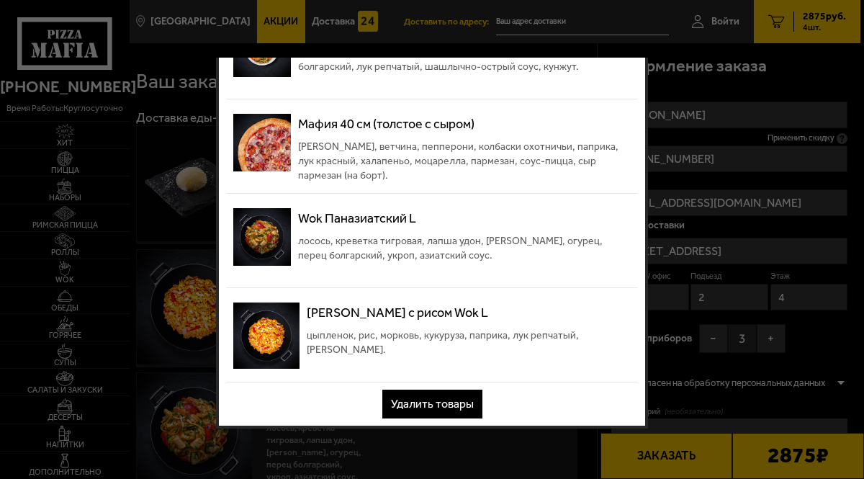
click at [433, 394] on button "Удалить товары" at bounding box center [432, 404] width 100 height 29
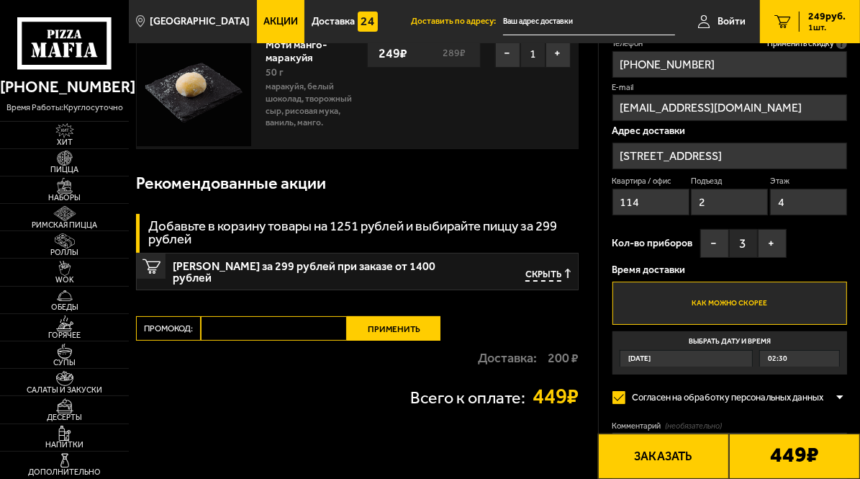
scroll to position [0, 0]
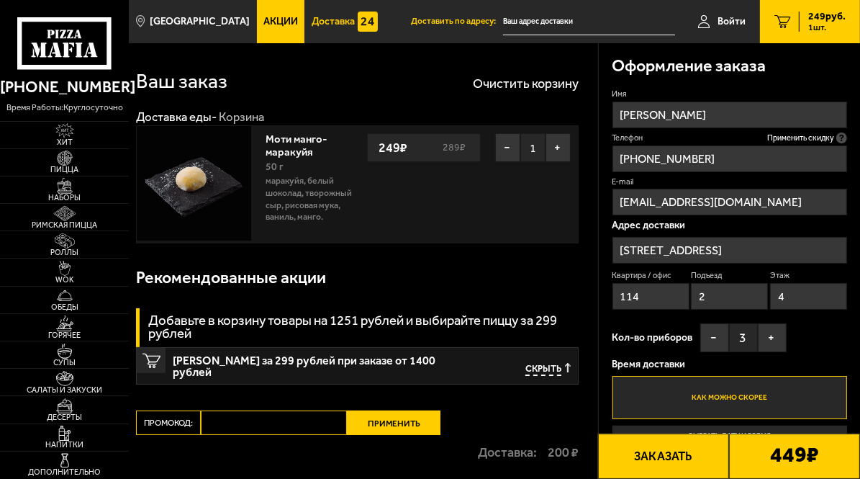
click at [333, 17] on span "Доставка" at bounding box center [333, 22] width 43 height 10
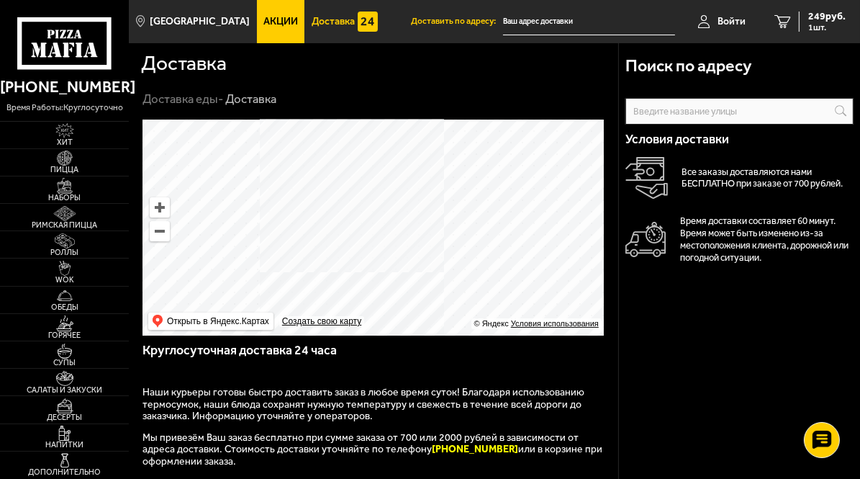
click at [155, 202] on ymaps at bounding box center [159, 207] width 19 height 19
drag, startPoint x: 411, startPoint y: 256, endPoint x: 416, endPoint y: 341, distance: 85.1
click at [416, 341] on div "Поиск по адресу Информация по адресу Условия доставки Все заказы доставляются н…" at bounding box center [374, 416] width 490 height 593
click at [158, 202] on ymaps at bounding box center [159, 207] width 19 height 19
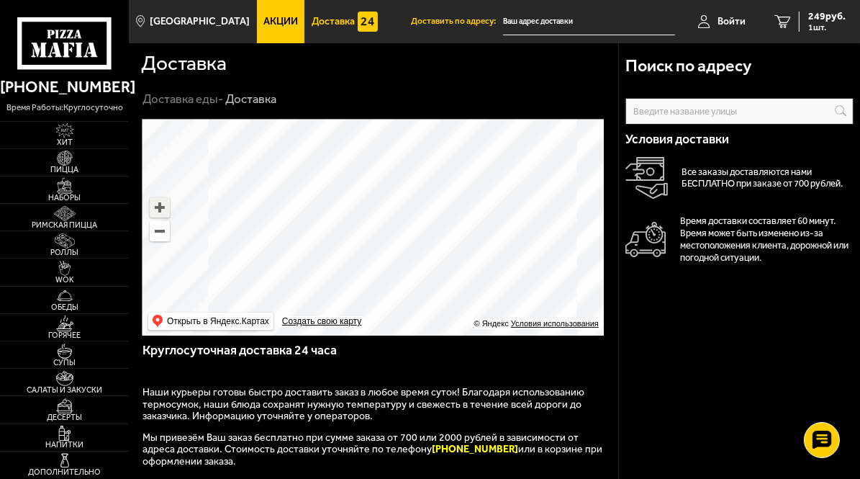
click at [158, 202] on ymaps at bounding box center [159, 207] width 19 height 19
drag, startPoint x: 359, startPoint y: 201, endPoint x: 651, endPoint y: 374, distance: 340.0
click at [651, 374] on section "Доставка Доставка еды - Доставка Поиск по адресу Информация по адресу Условия д…" at bounding box center [495, 413] width 732 height 741
drag, startPoint x: 516, startPoint y: 264, endPoint x: 439, endPoint y: 197, distance: 102.1
click at [439, 197] on ymaps at bounding box center [374, 228] width 462 height 216
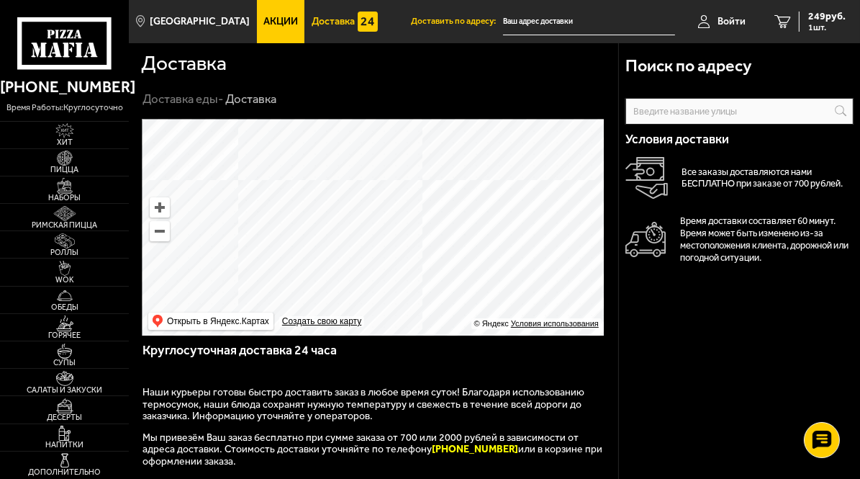
click at [153, 206] on ymaps at bounding box center [159, 207] width 19 height 19
drag, startPoint x: 426, startPoint y: 253, endPoint x: 421, endPoint y: 210, distance: 44.2
click at [421, 210] on ymaps at bounding box center [374, 228] width 462 height 216
click at [76, 166] on span "Пицца" at bounding box center [64, 170] width 129 height 8
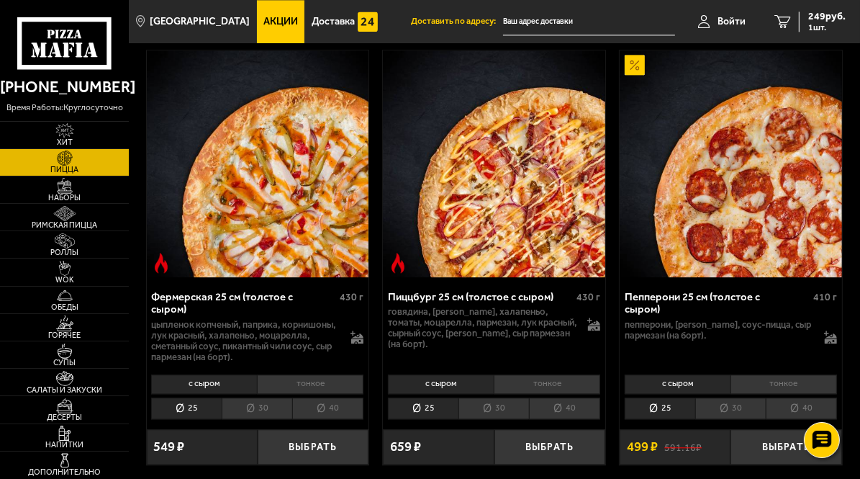
scroll to position [2702, 0]
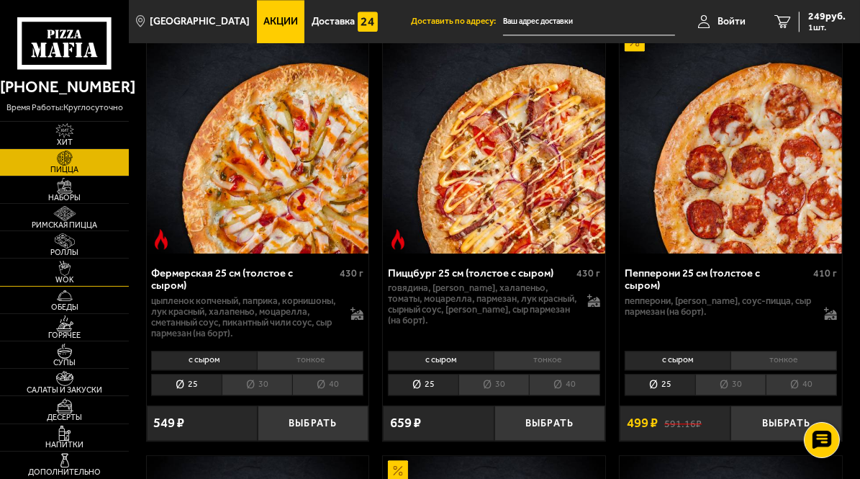
click at [65, 278] on span "WOK" at bounding box center [64, 280] width 129 height 8
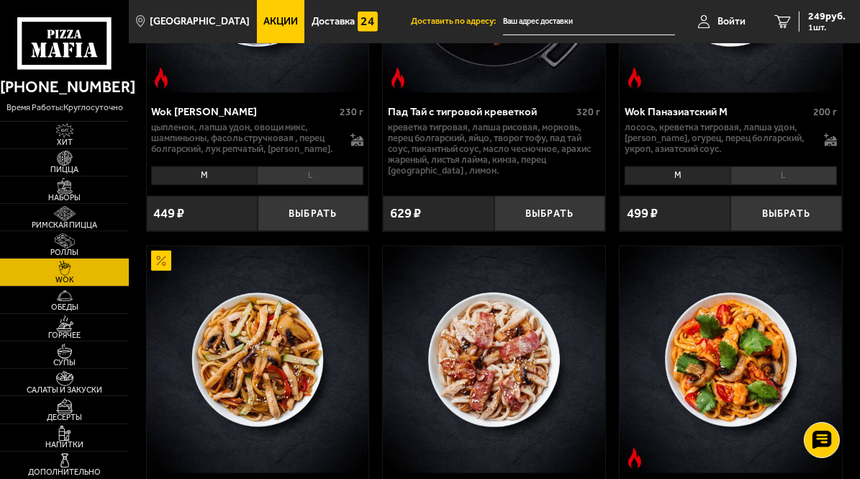
scroll to position [500, 0]
